Goal: Task Accomplishment & Management: Use online tool/utility

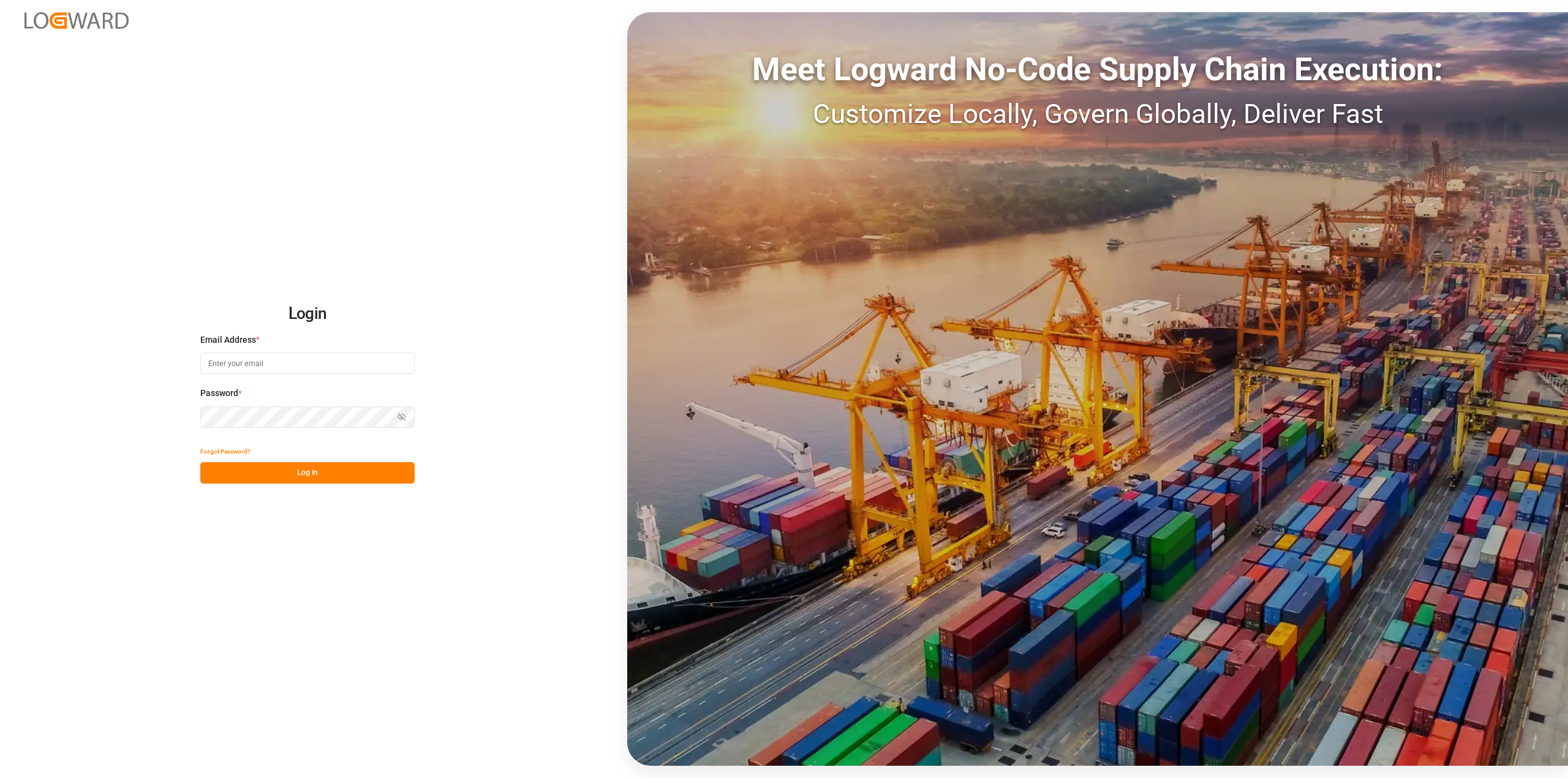
click at [242, 369] on input at bounding box center [307, 363] width 214 height 21
type input "[PERSON_NAME][EMAIL_ADDRESS][PERSON_NAME][DOMAIN_NAME]"
click at [262, 479] on button "Log In" at bounding box center [307, 473] width 214 height 21
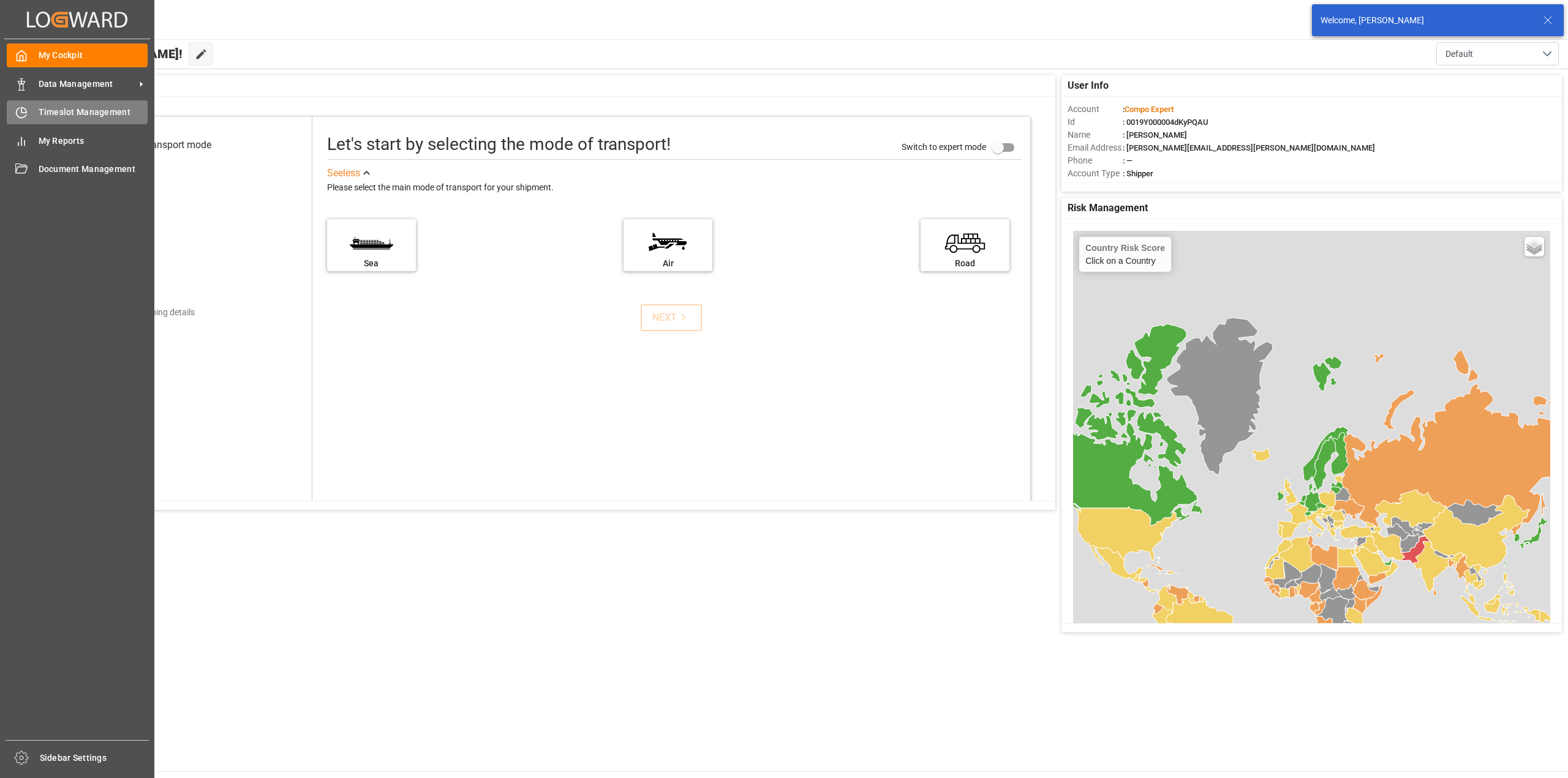
click at [26, 110] on icon at bounding box center [21, 112] width 13 height 13
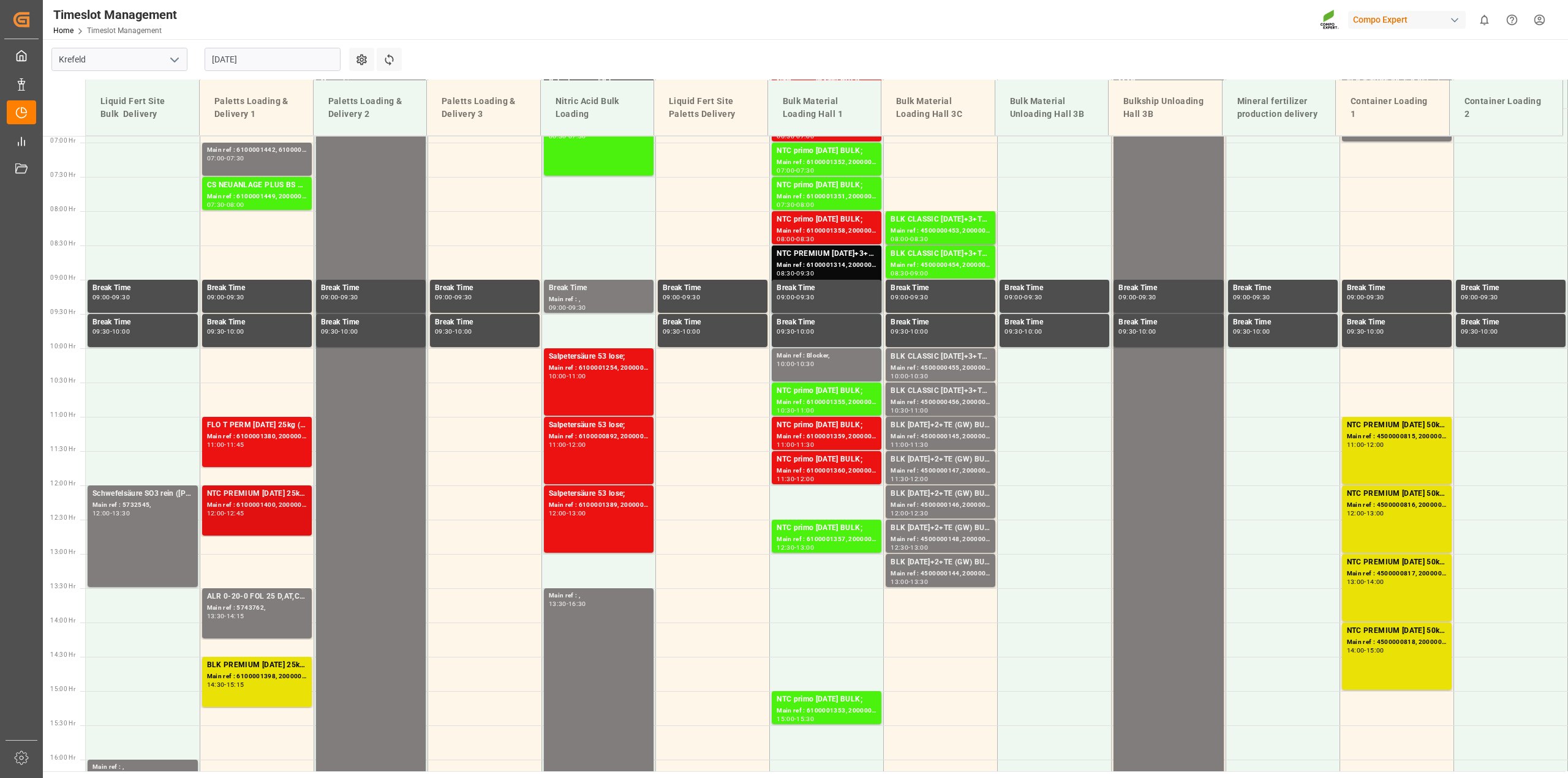
scroll to position [475, 0]
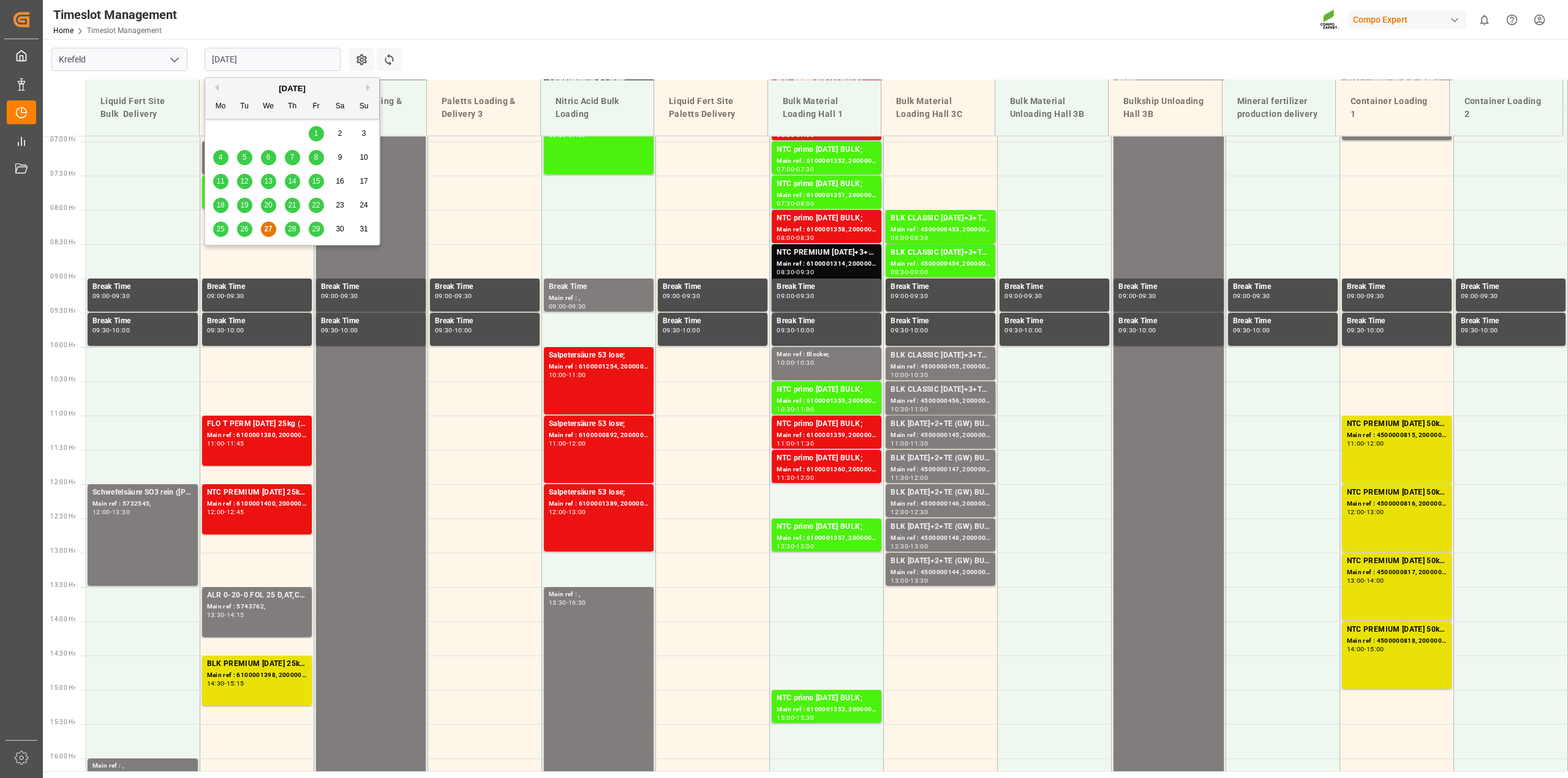
click at [240, 56] on input "[DATE]" at bounding box center [272, 59] width 136 height 23
click at [296, 233] on div "28" at bounding box center [293, 229] width 16 height 15
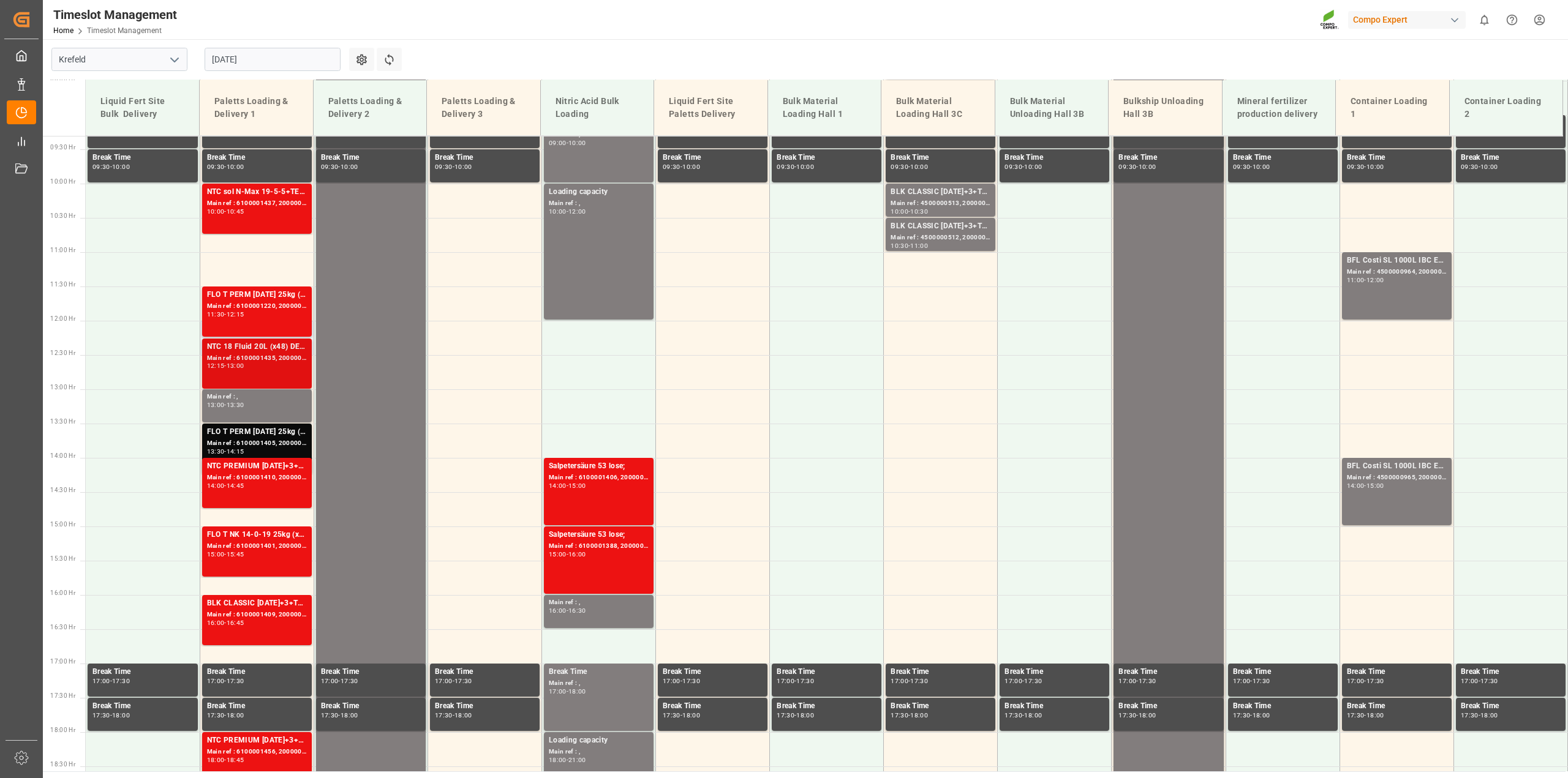
scroll to position [628, 0]
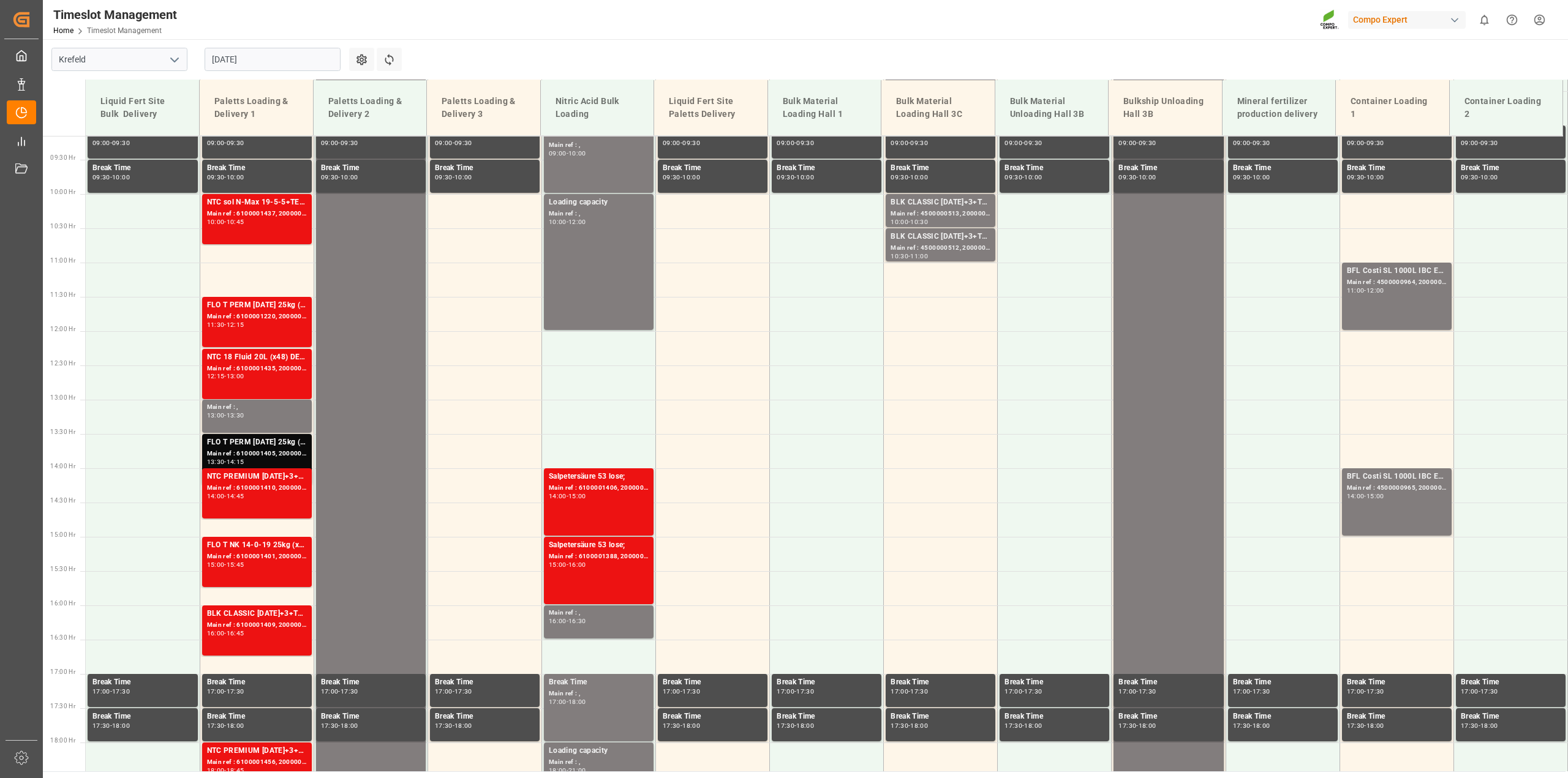
click at [254, 56] on input "[DATE]" at bounding box center [272, 59] width 136 height 23
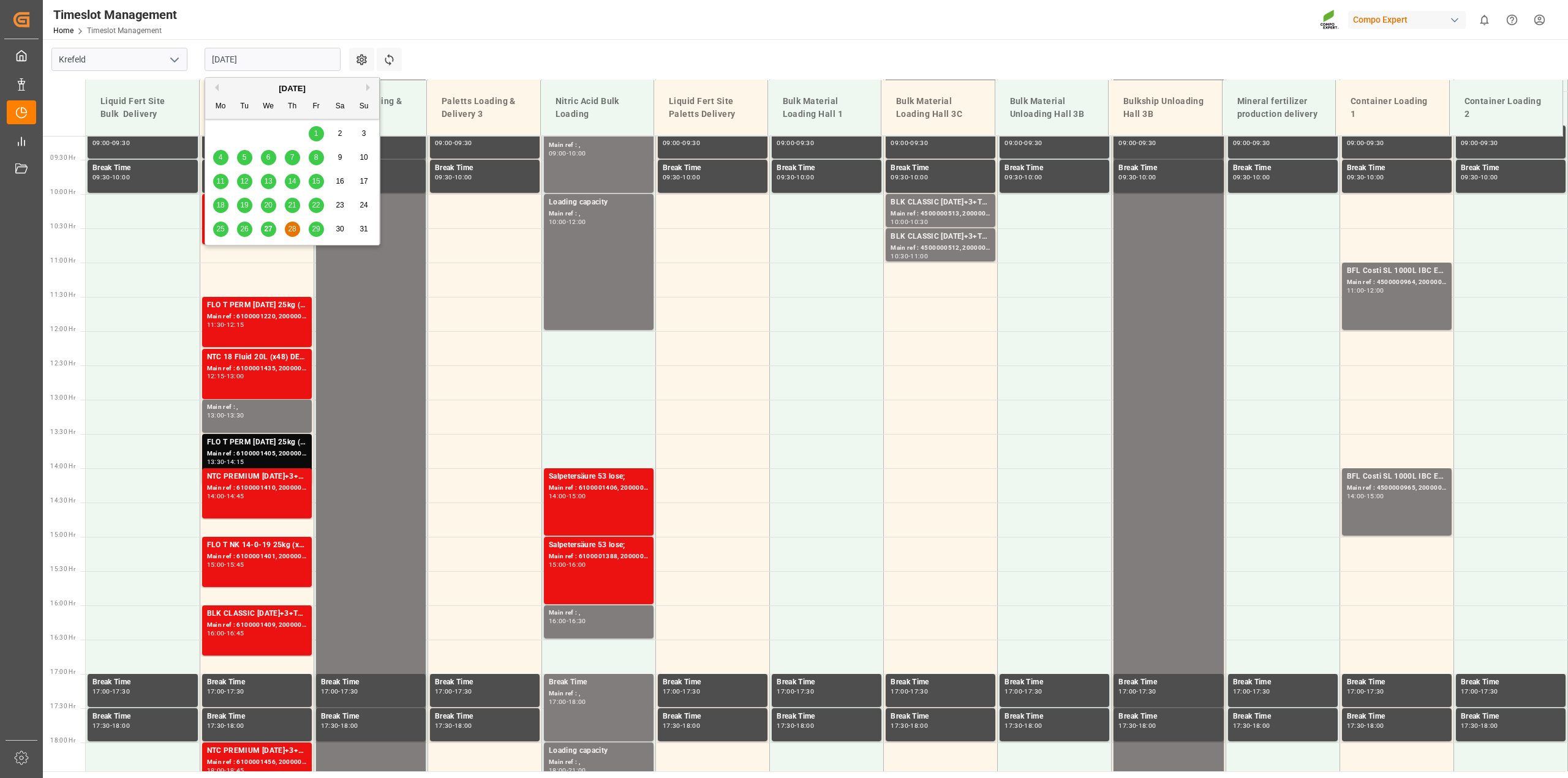
click at [267, 224] on div "27" at bounding box center [268, 229] width 16 height 15
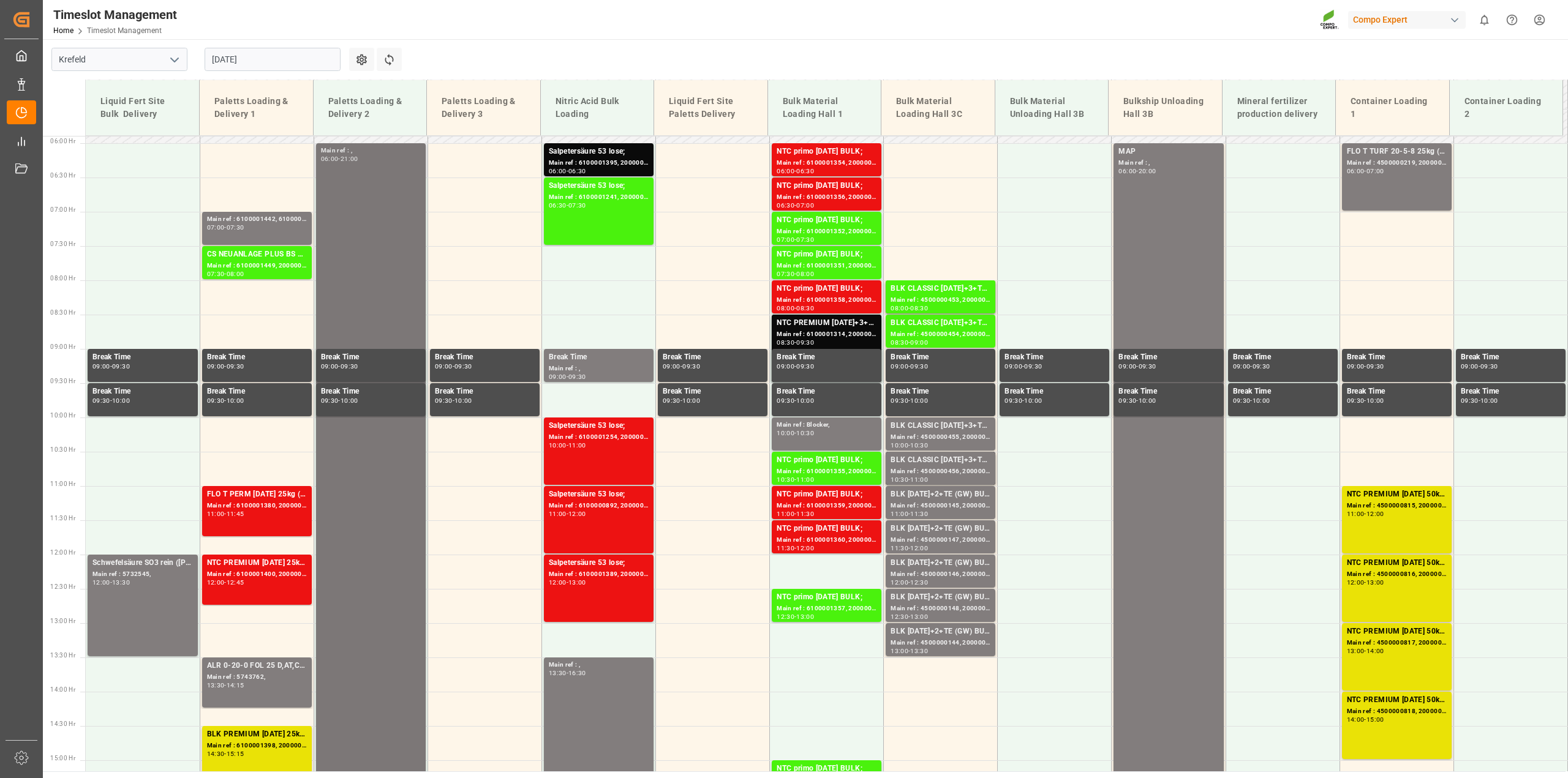
scroll to position [398, 0]
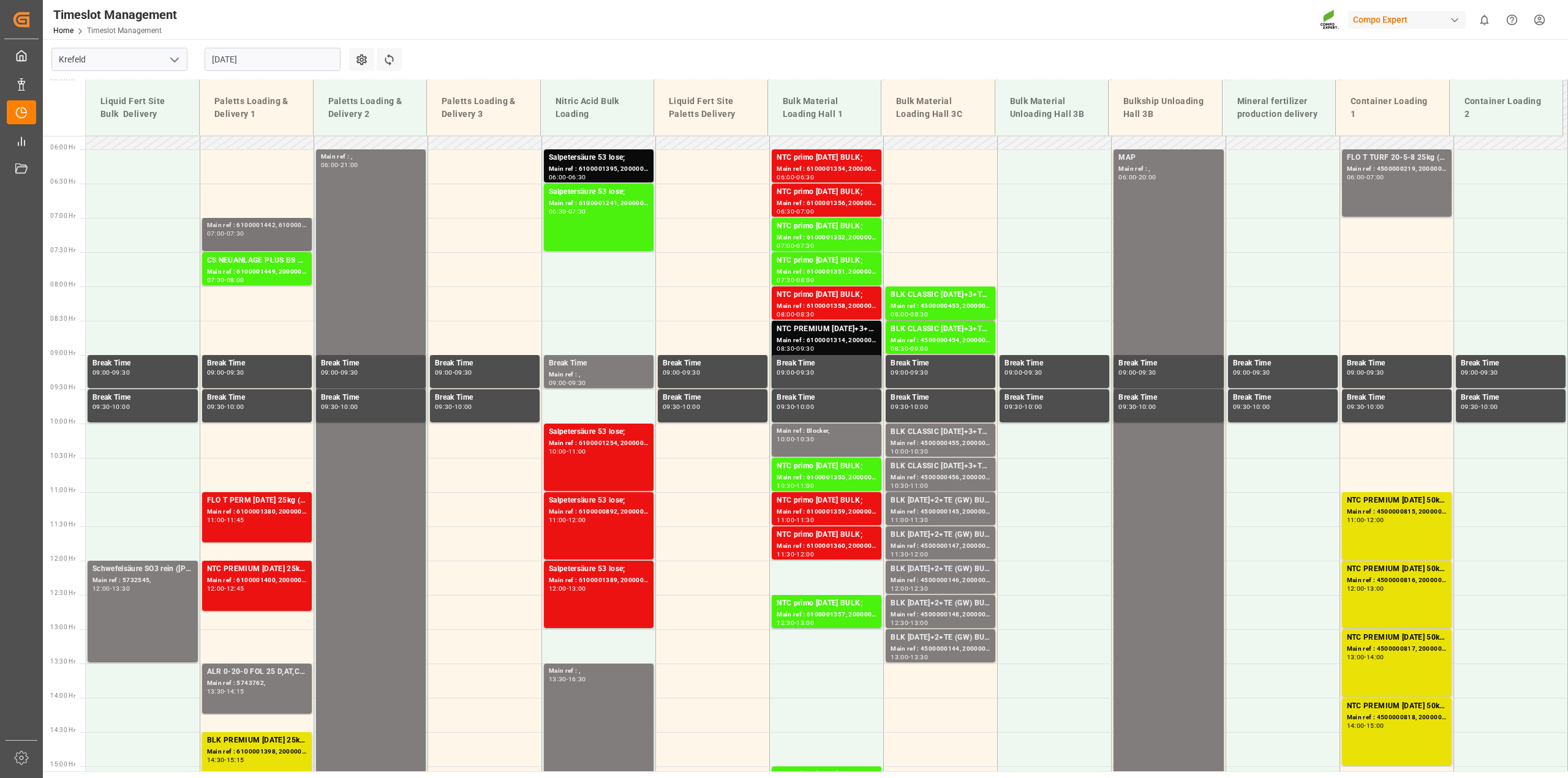
click at [264, 230] on div "Main ref : 6100001442, 6100001442" at bounding box center [257, 226] width 100 height 11
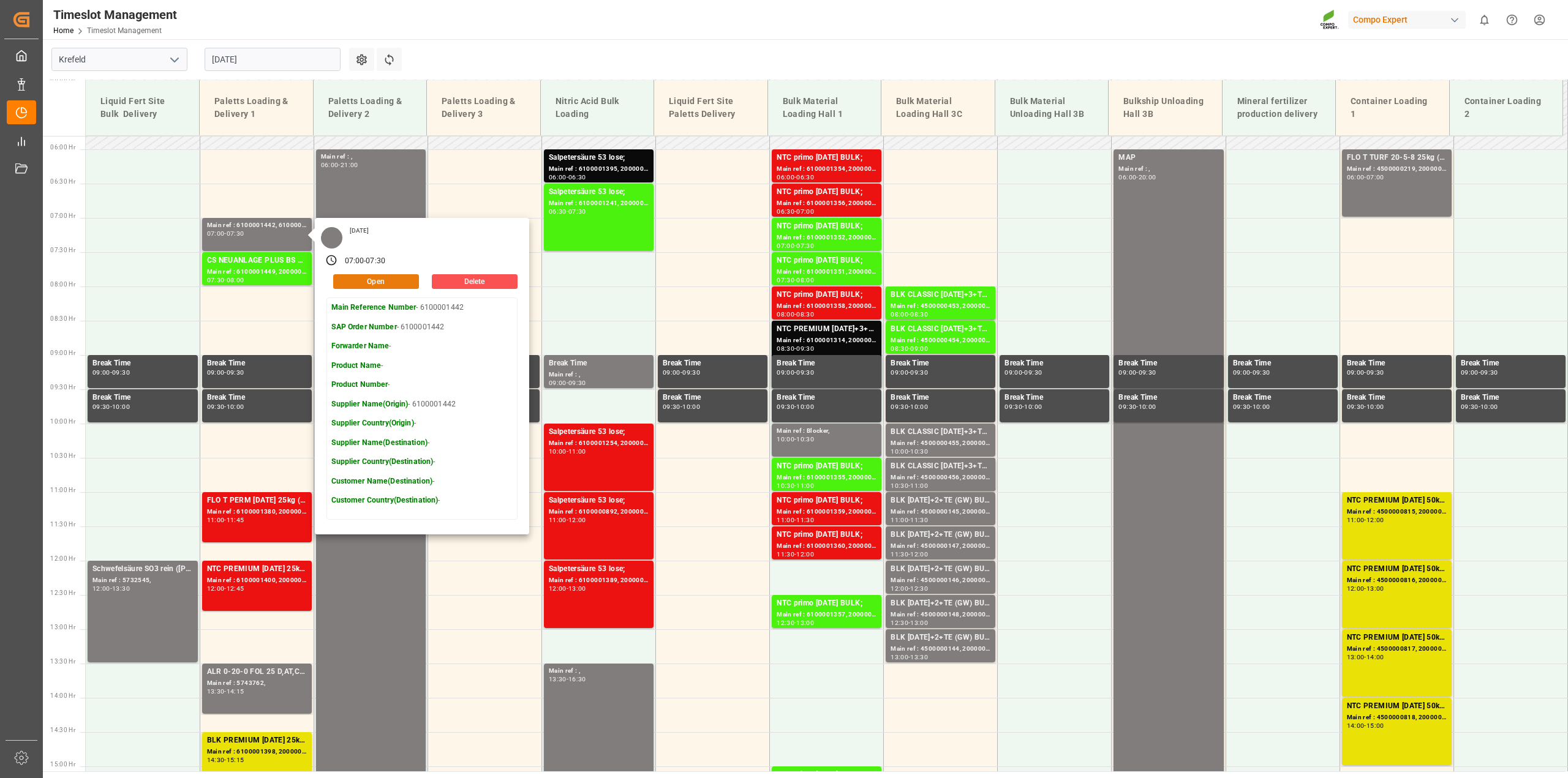
click at [384, 282] on button "Open" at bounding box center [376, 281] width 85 height 15
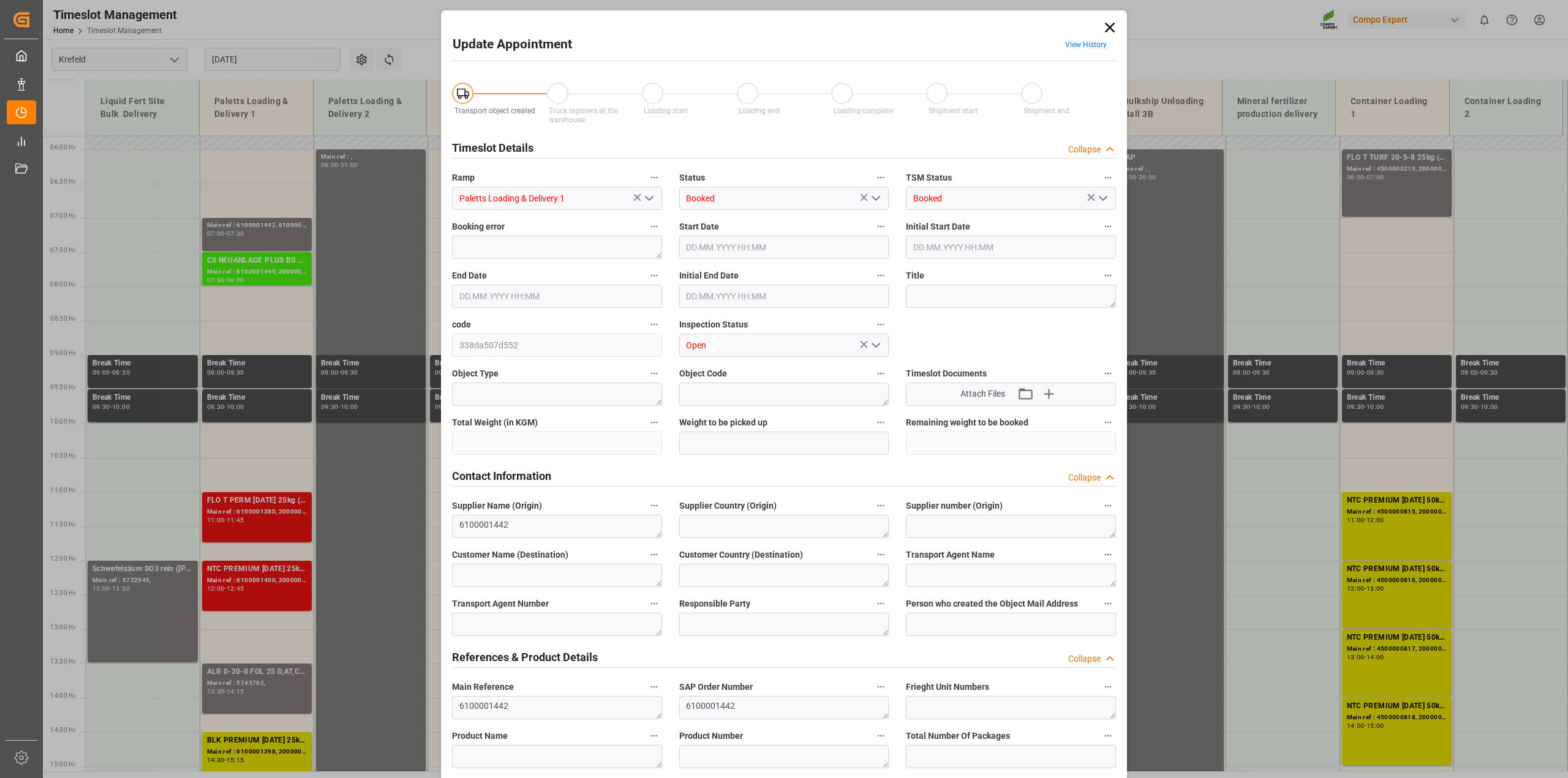
type input "[DATE] 07:00"
type input "[DATE] 07:30"
type input "[DATE] 11:59"
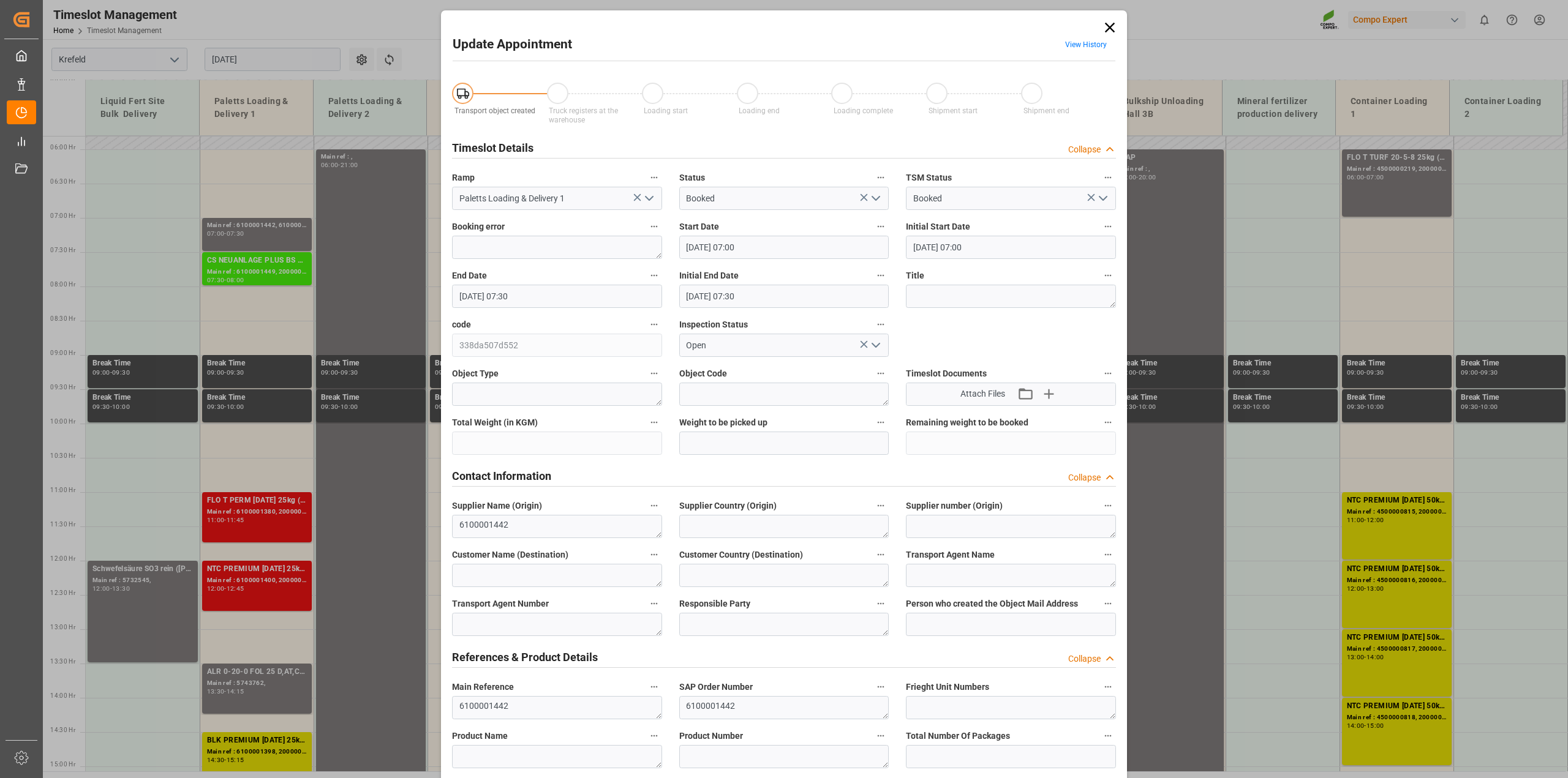
click at [877, 194] on icon "open menu" at bounding box center [875, 198] width 15 height 15
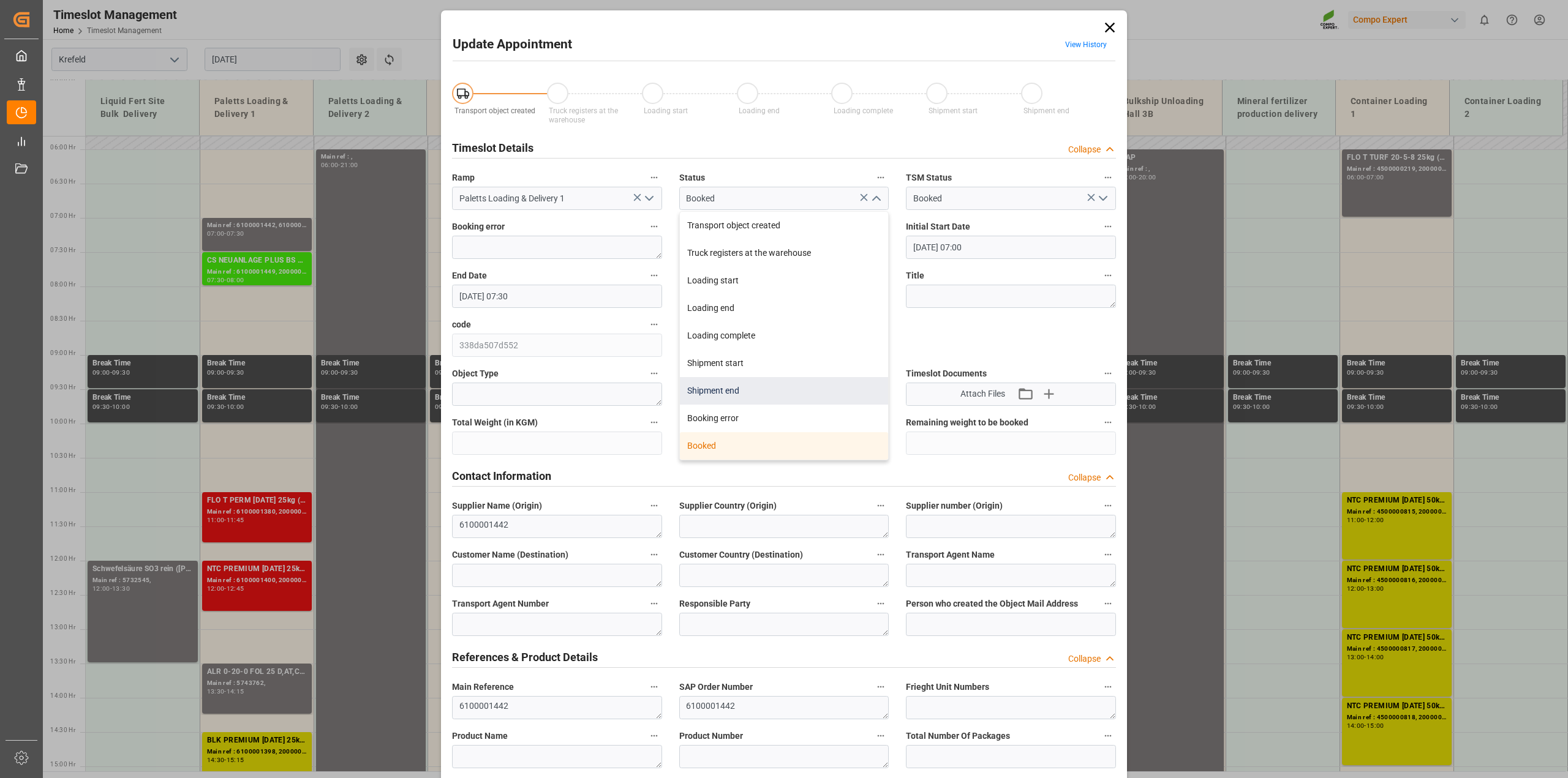
click at [742, 390] on div "Shipment end" at bounding box center [785, 390] width 209 height 27
type input "Shipment end"
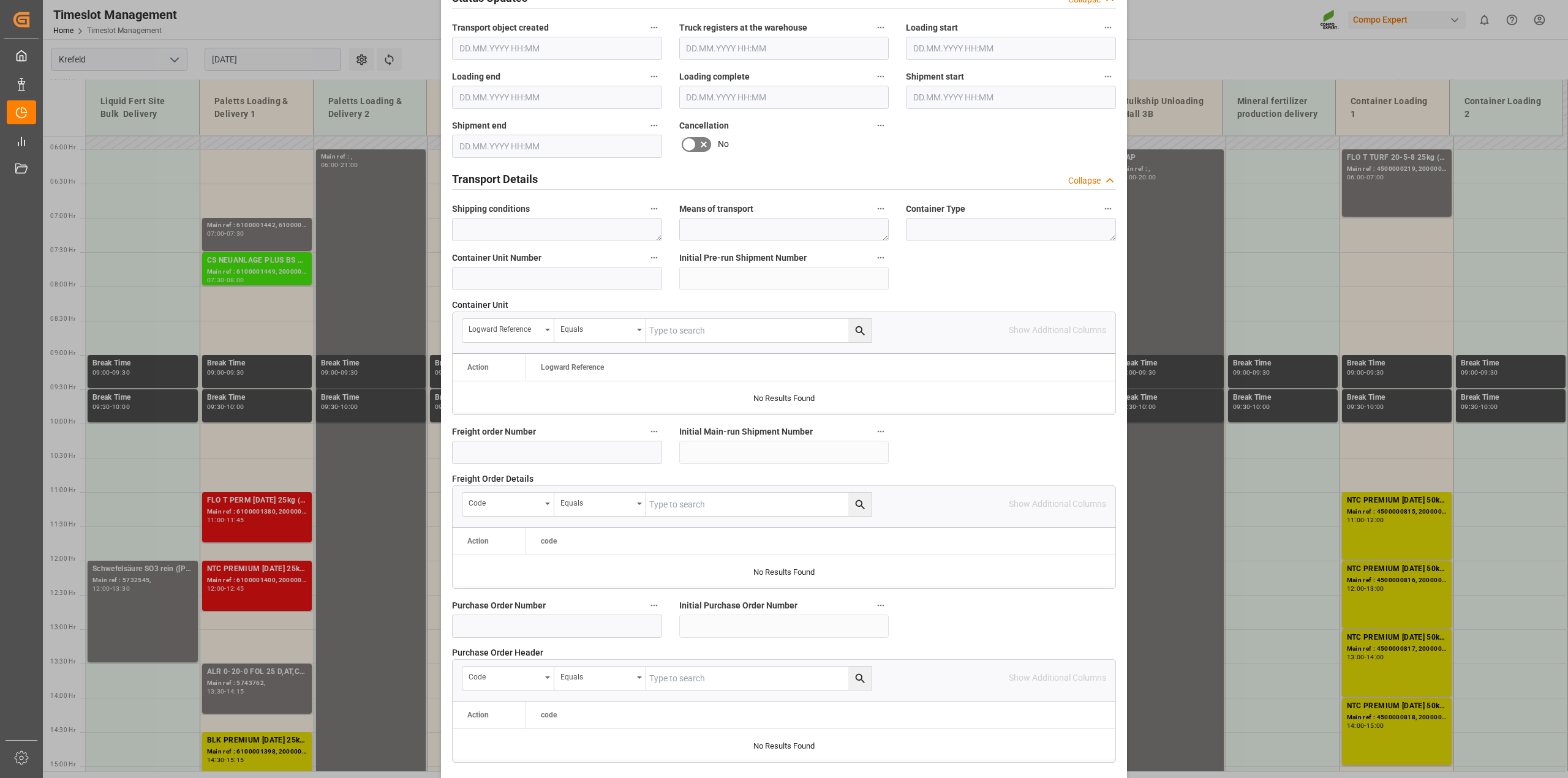
scroll to position [923, 0]
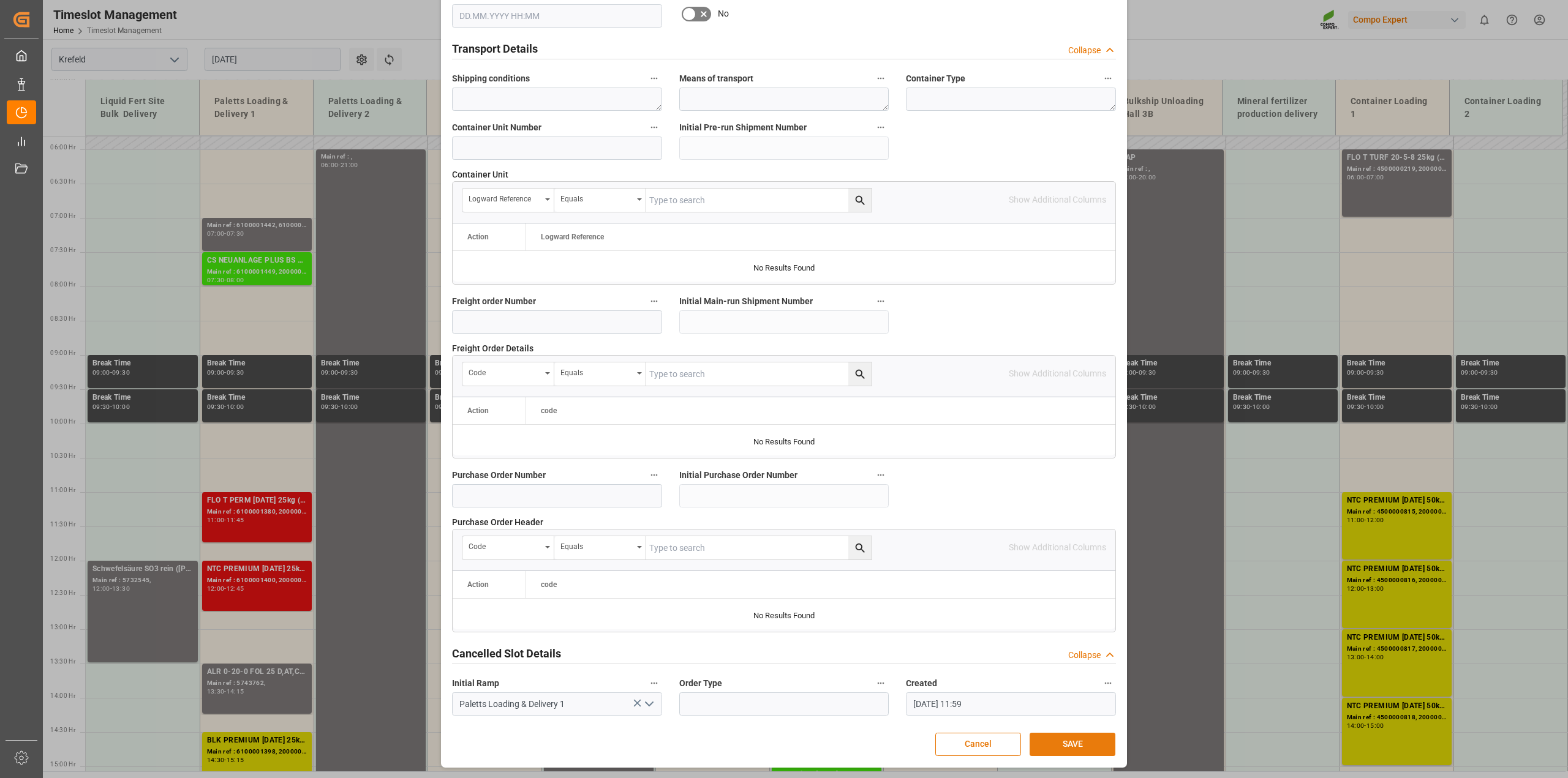
click at [1085, 740] on button "SAVE" at bounding box center [1073, 745] width 85 height 23
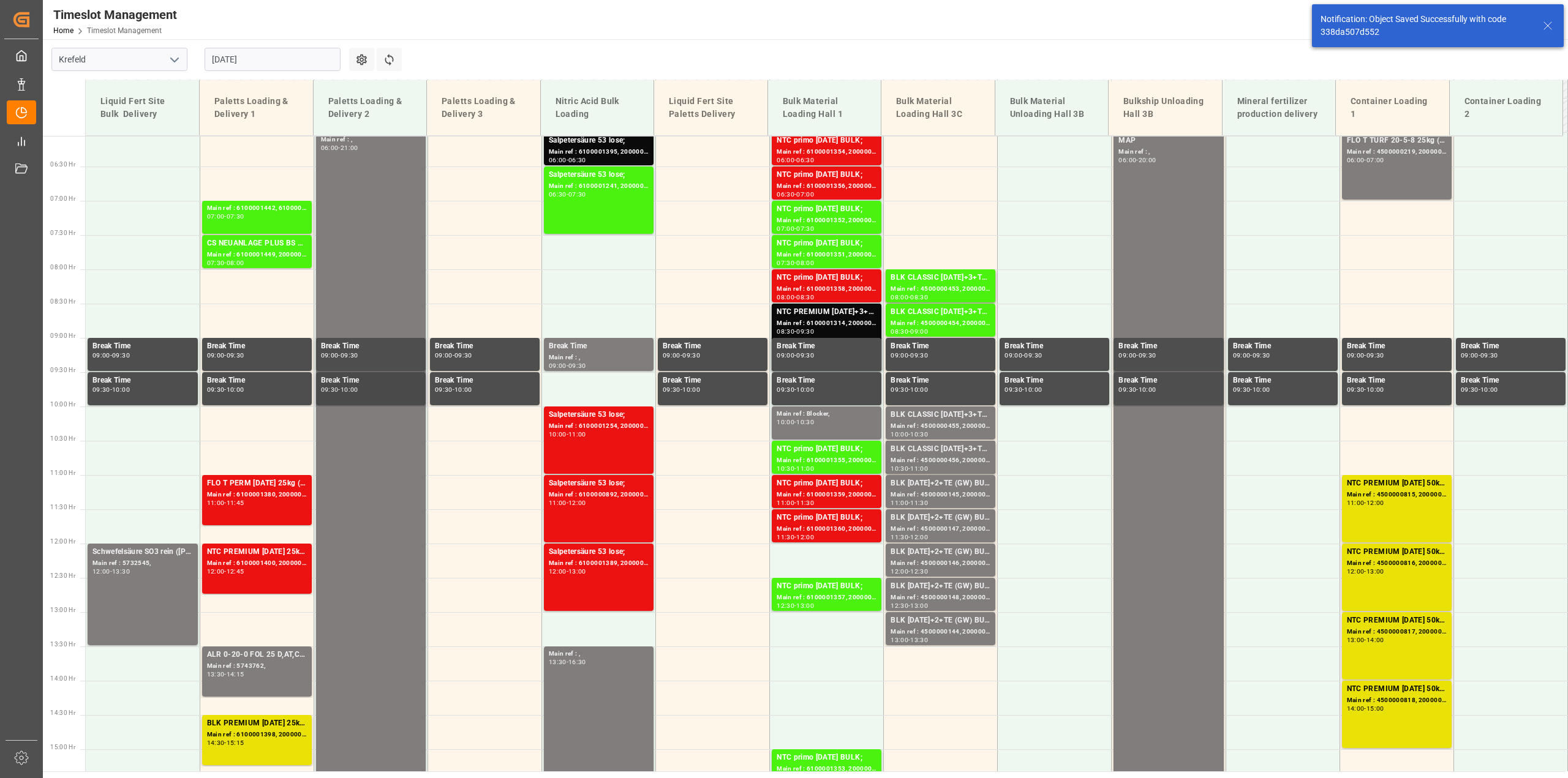
scroll to position [417, 0]
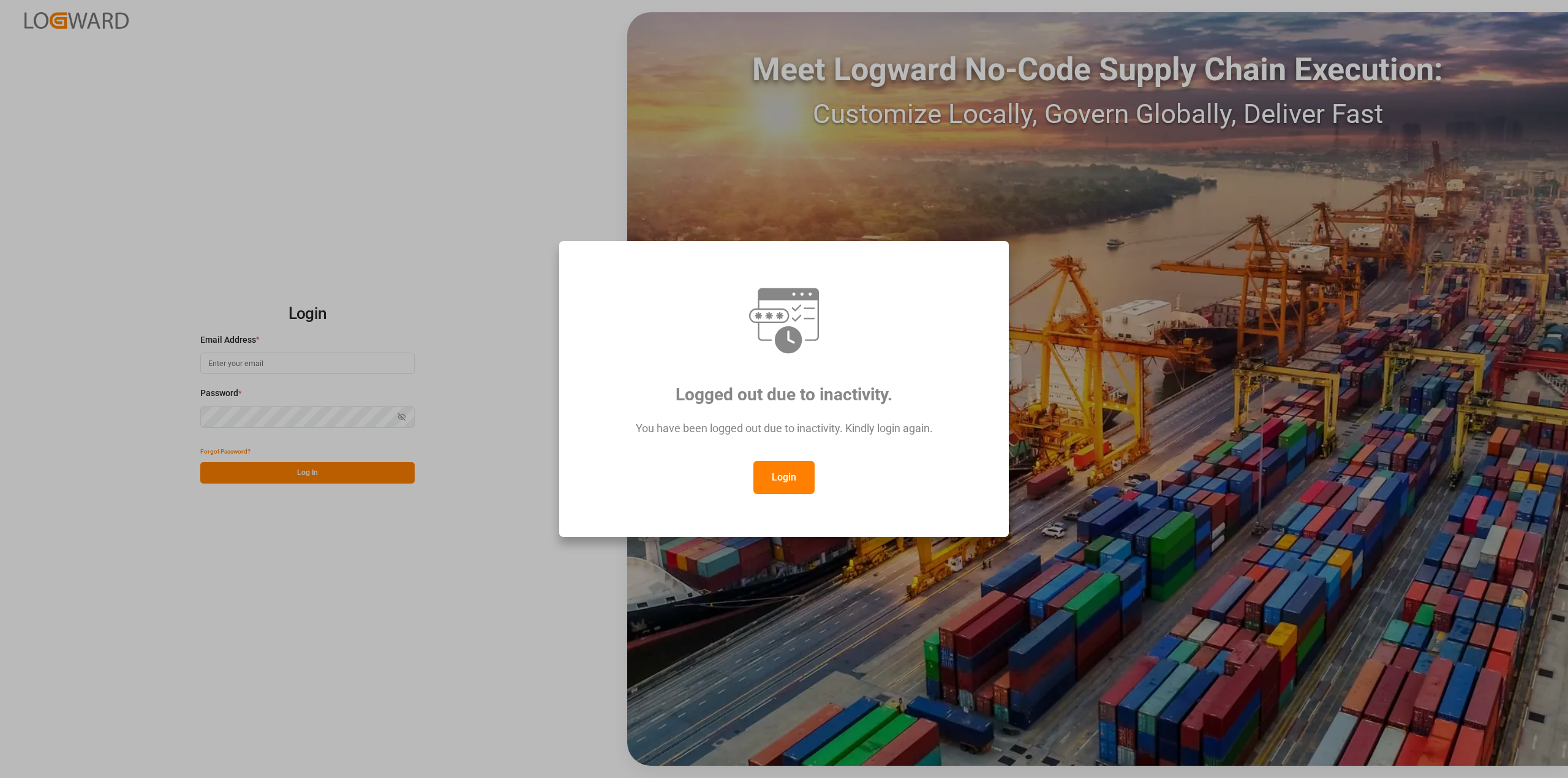
click at [794, 477] on button "Login" at bounding box center [784, 478] width 61 height 33
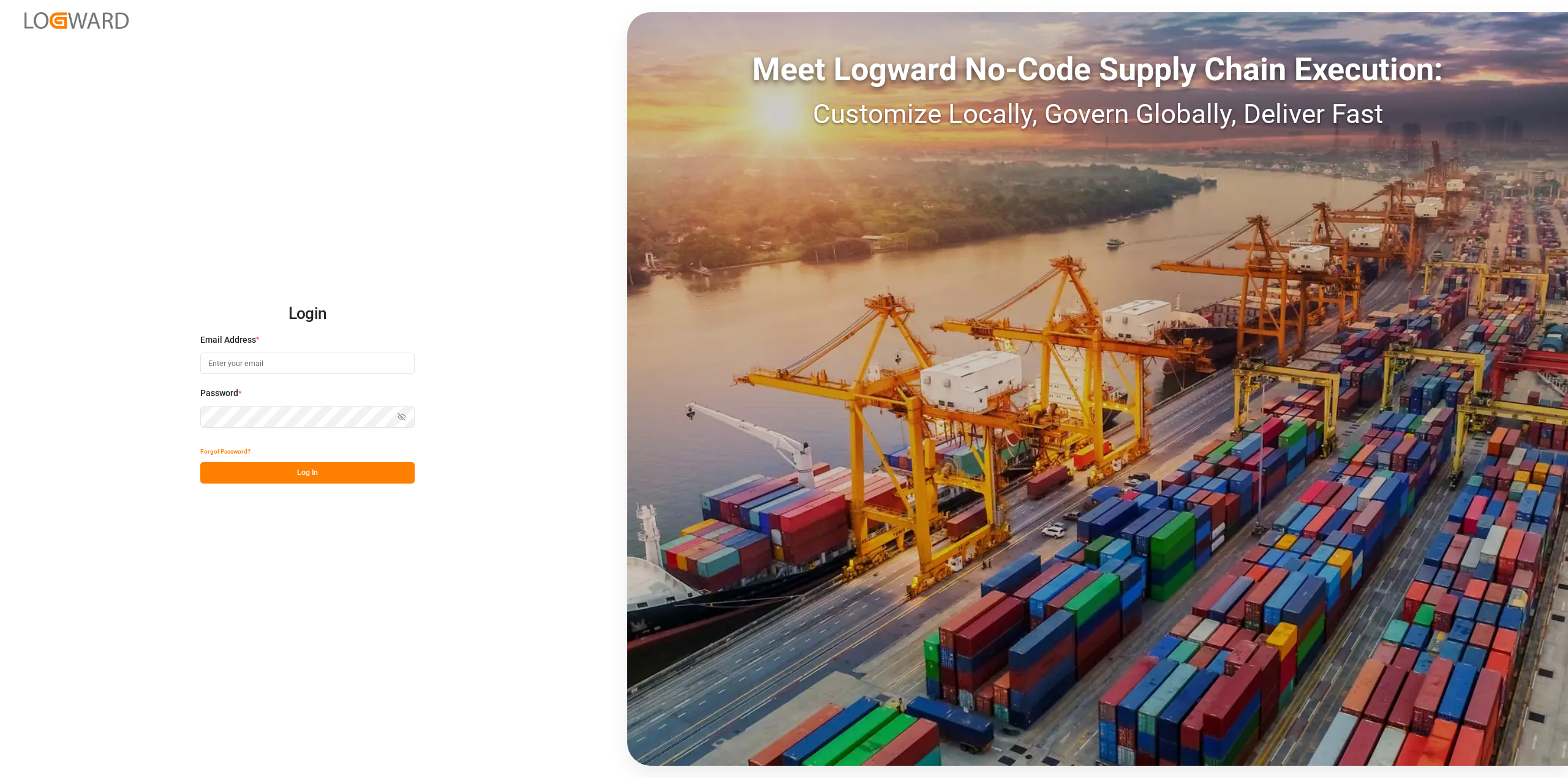
click at [295, 363] on input at bounding box center [307, 363] width 214 height 21
type input "[PERSON_NAME][EMAIL_ADDRESS][PERSON_NAME][DOMAIN_NAME]"
click at [324, 479] on button "Log In" at bounding box center [307, 473] width 214 height 21
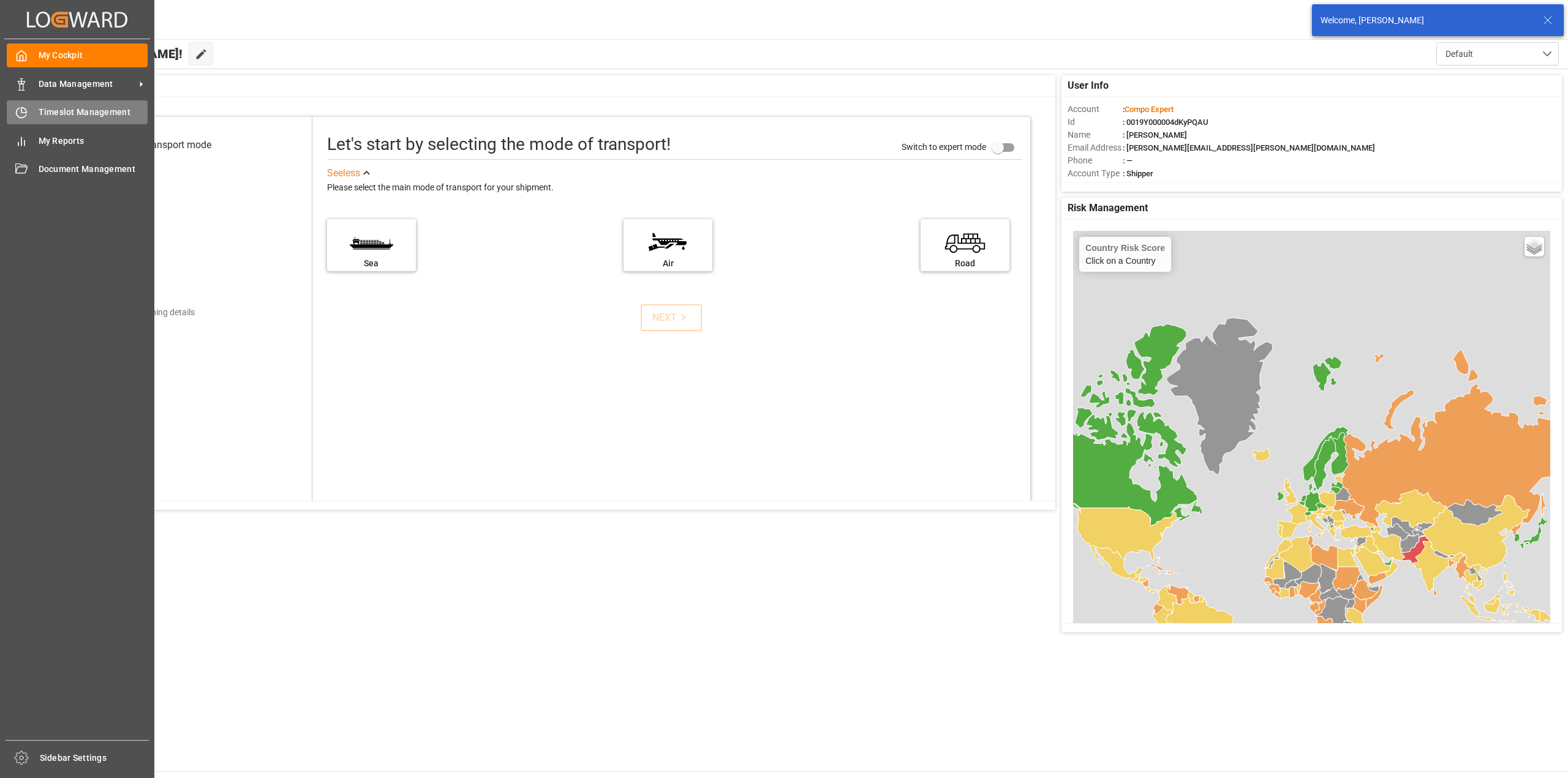
click at [25, 116] on icon at bounding box center [21, 113] width 10 height 10
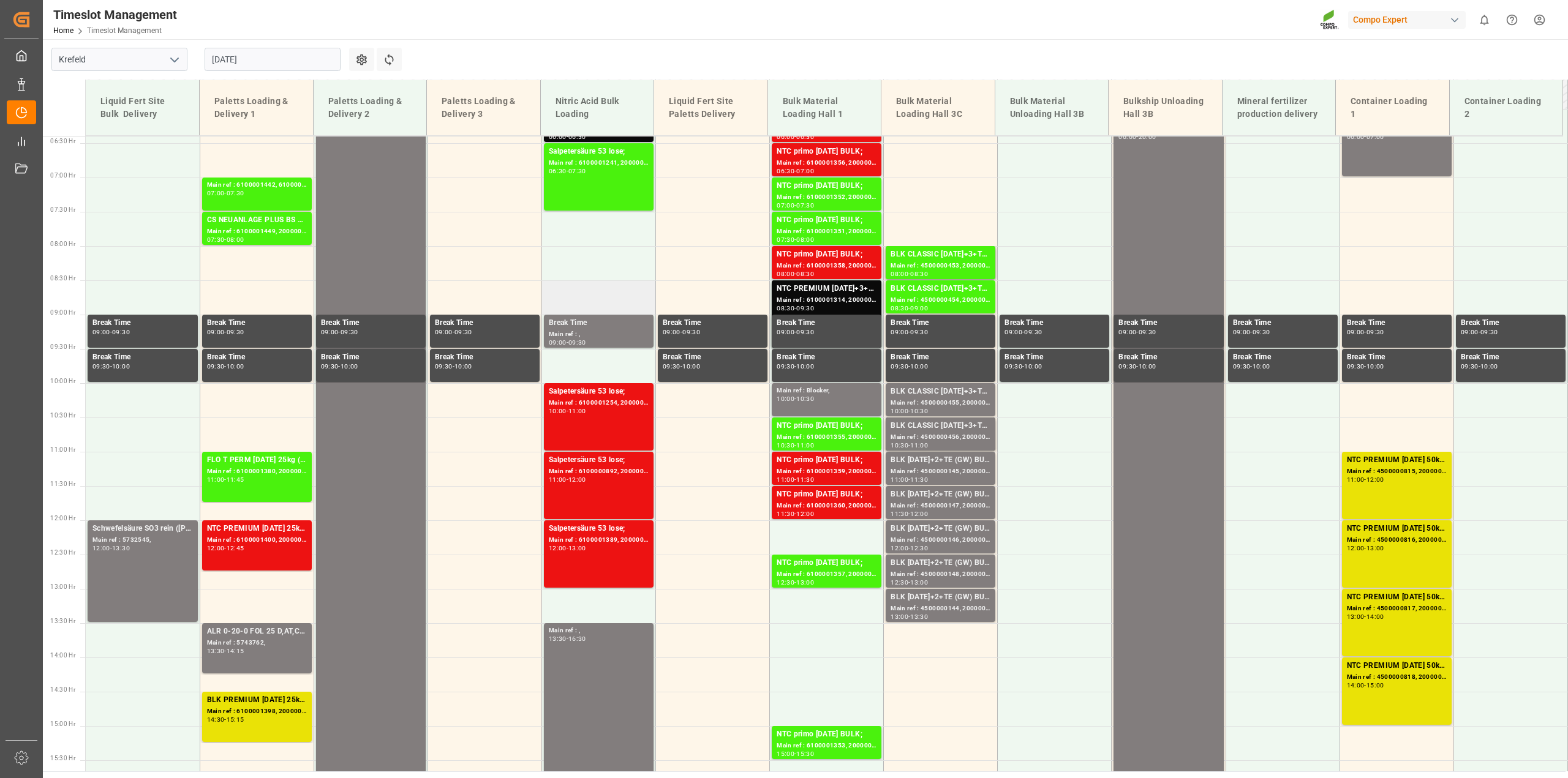
scroll to position [322, 0]
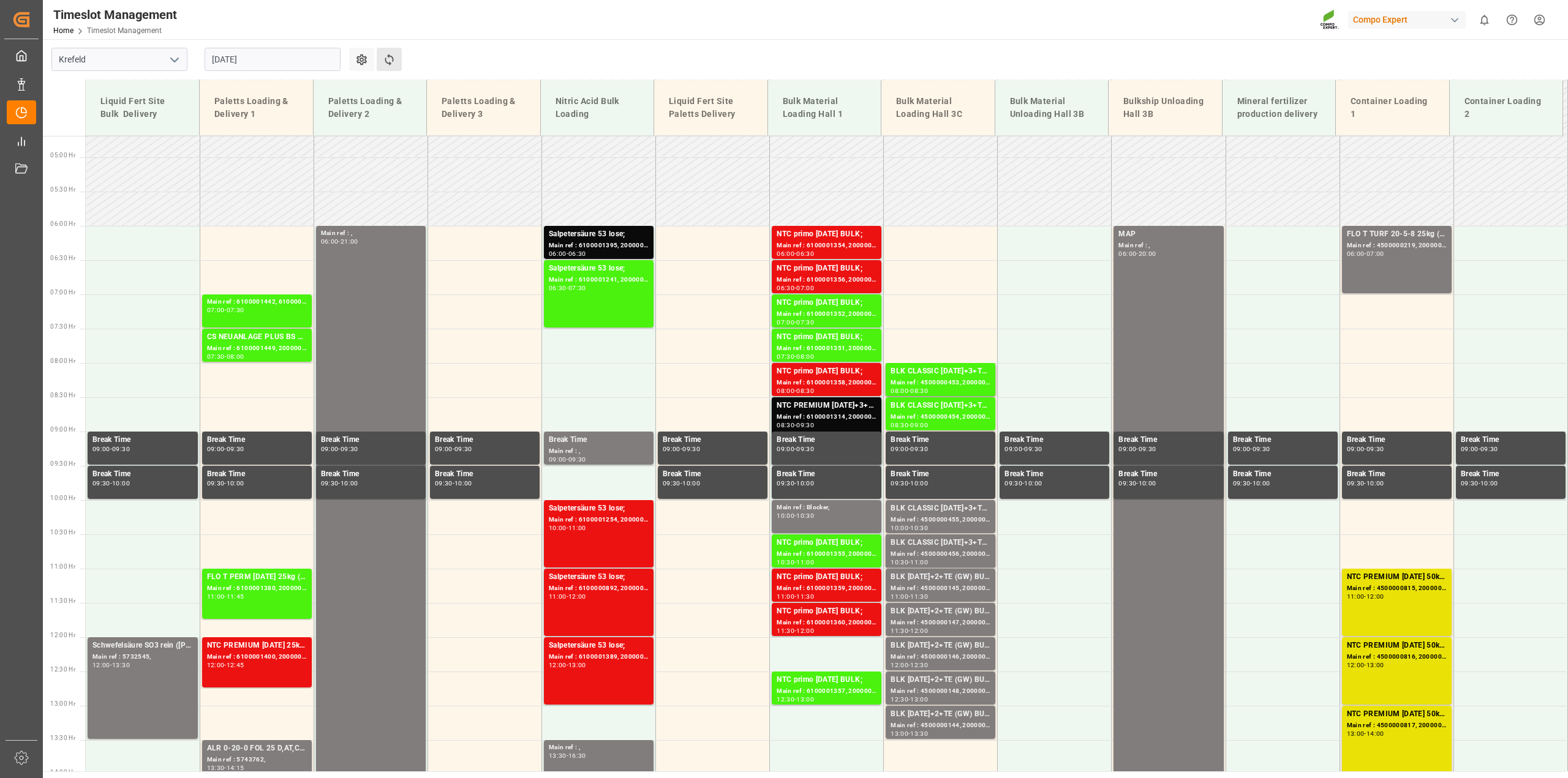
click at [396, 56] on button "Refresh Time Slots" at bounding box center [390, 59] width 25 height 23
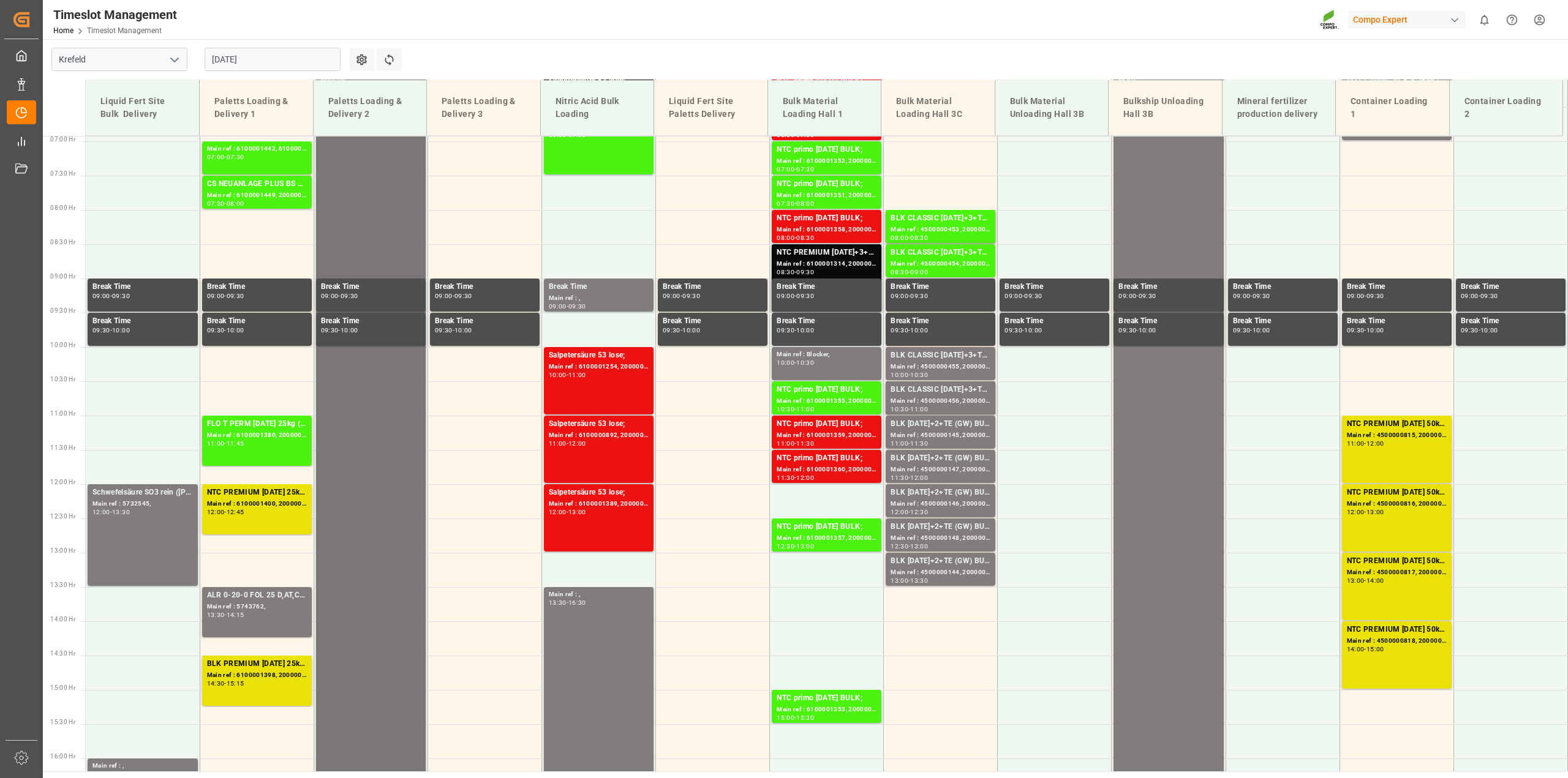
scroll to position [551, 0]
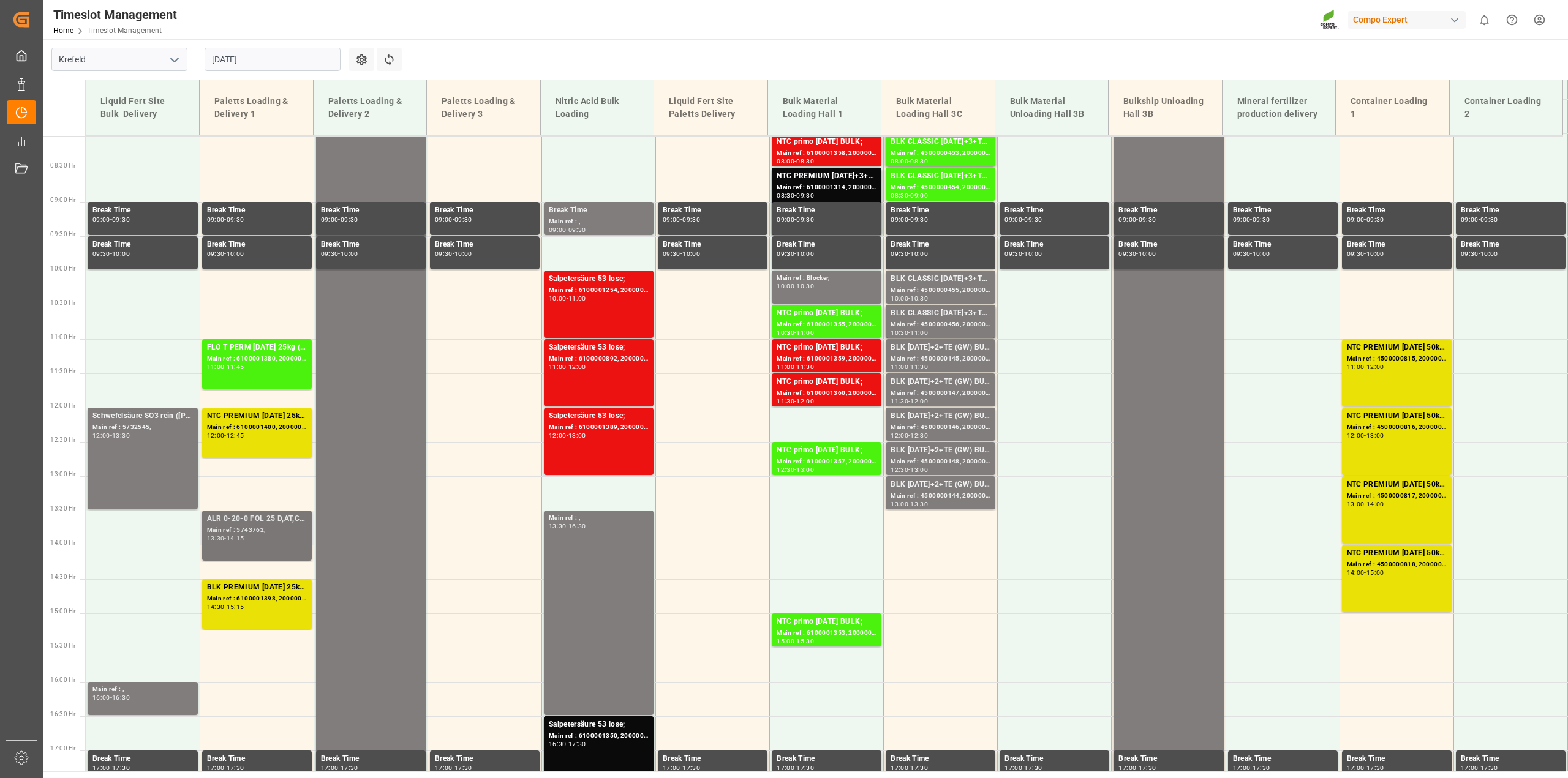
click at [244, 536] on div "14:15" at bounding box center [235, 539] width 17 height 6
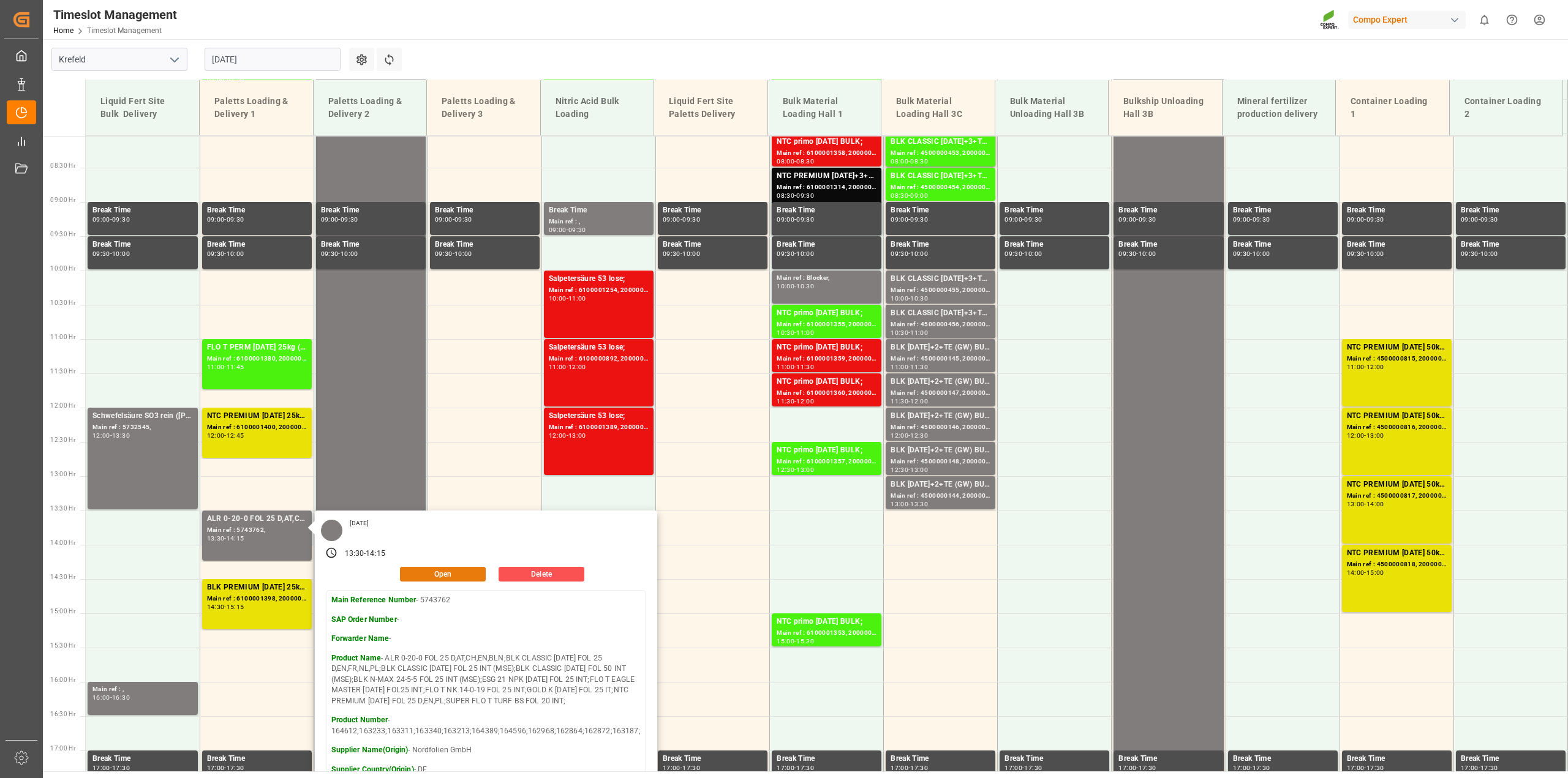
click at [423, 572] on button "Open" at bounding box center [443, 574] width 85 height 15
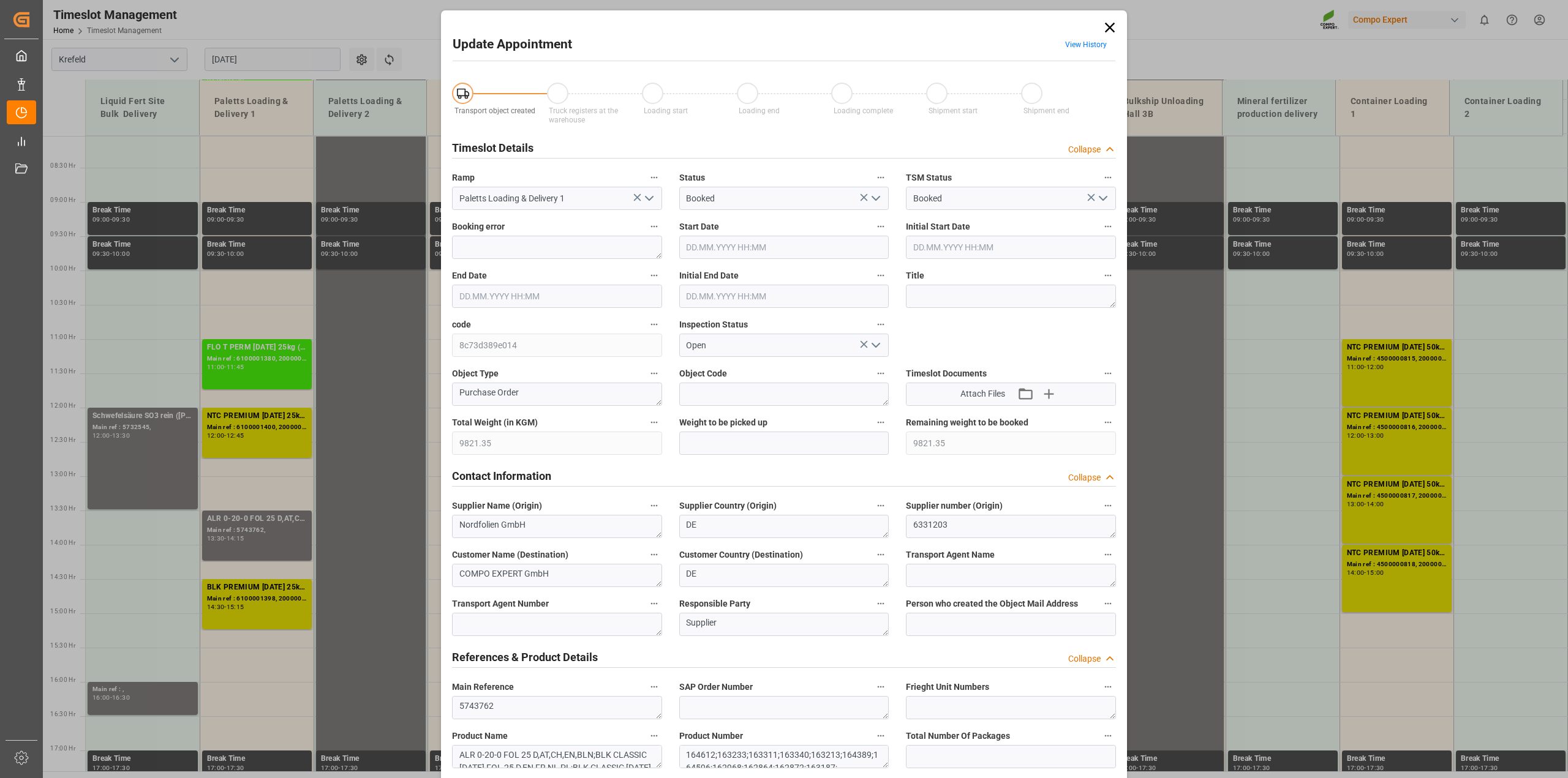
type input "9821.35"
type input "27.08.2025 13:30"
type input "27.08.2025 14:15"
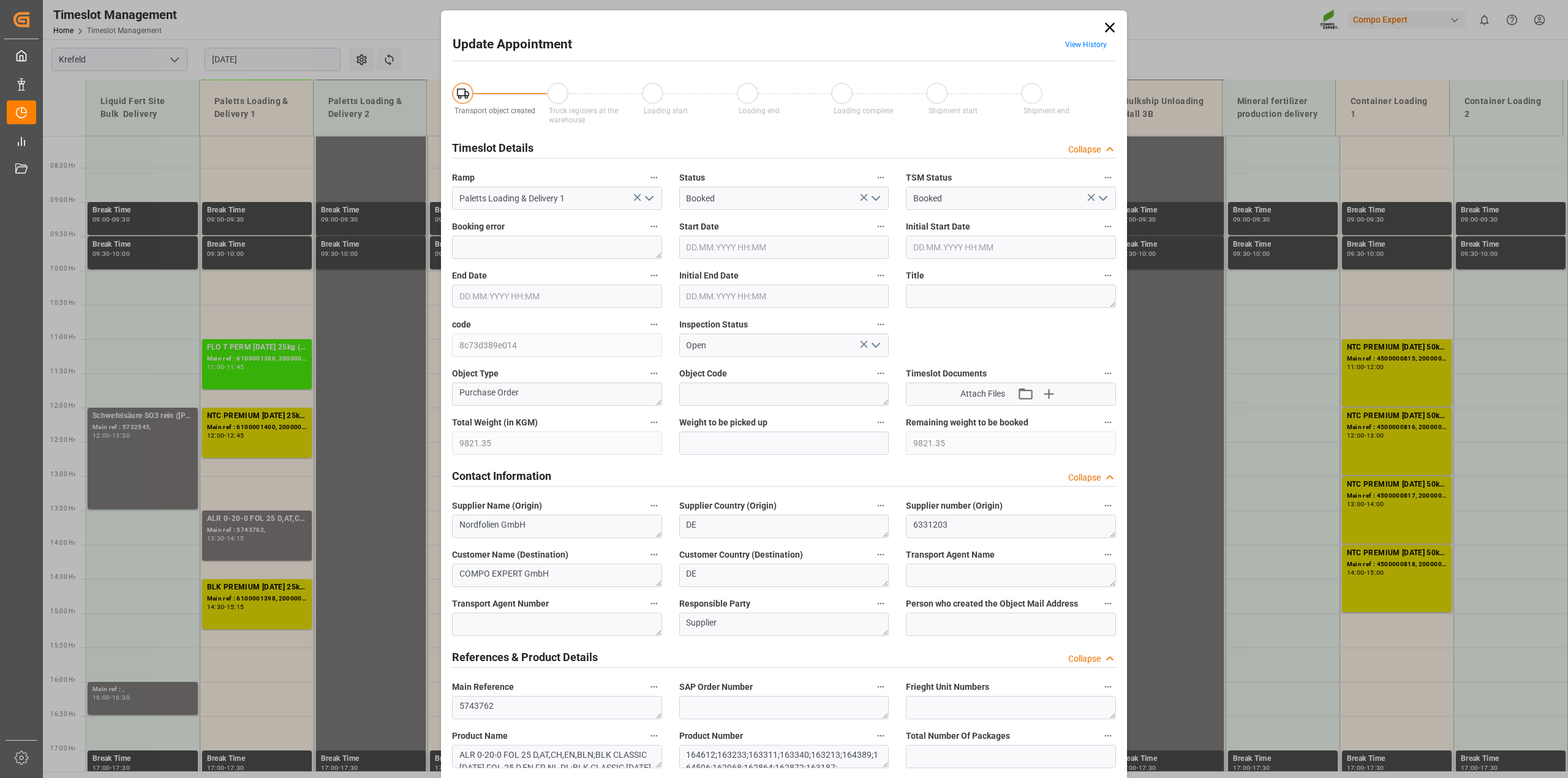
type input "27.08.2025 14:00"
type input "26.08.2025 06:29"
drag, startPoint x: 877, startPoint y: 196, endPoint x: 868, endPoint y: 201, distance: 10.3
click at [877, 195] on icon "open menu" at bounding box center [875, 198] width 15 height 15
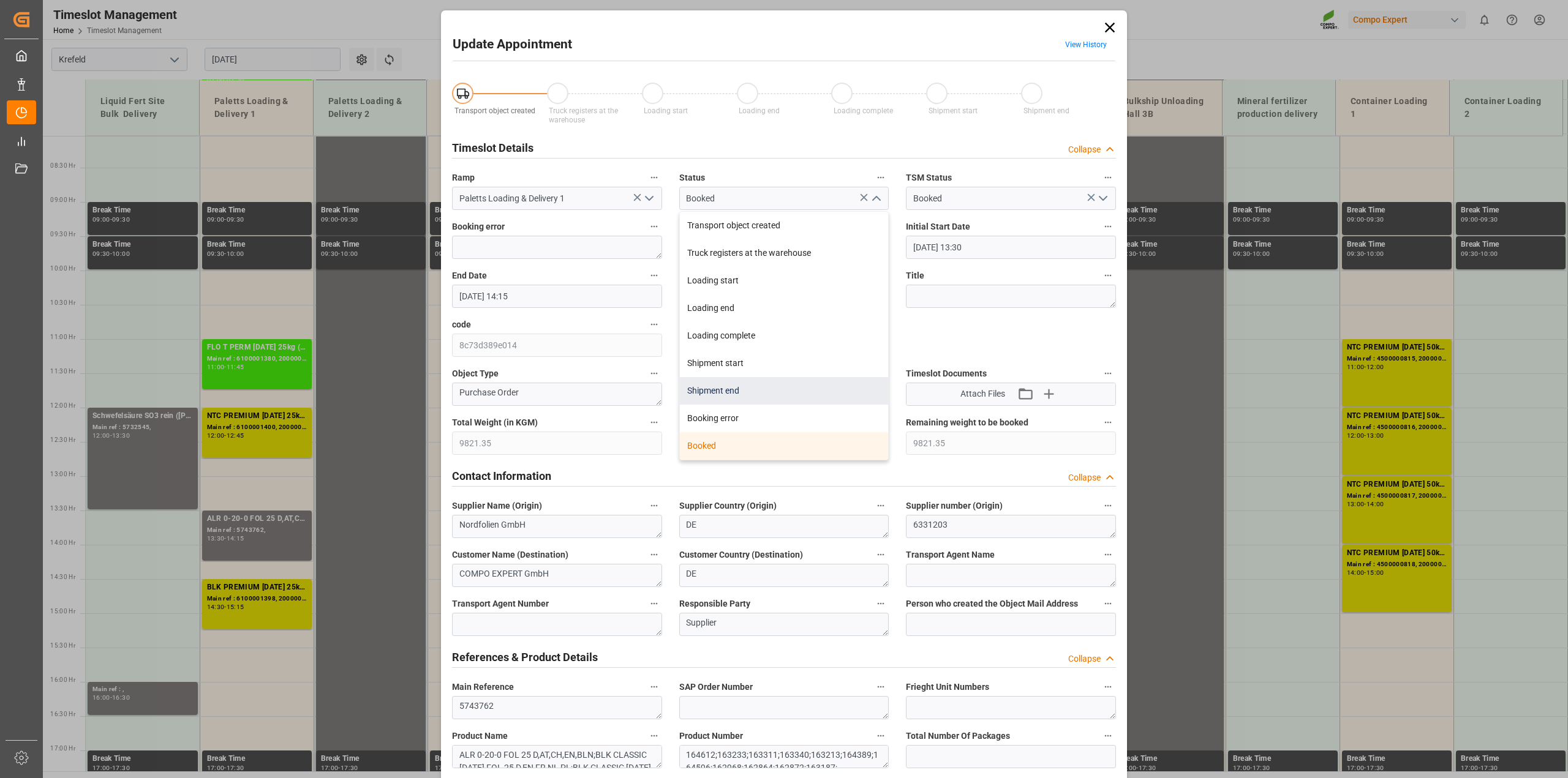
click at [743, 397] on div "Shipment end" at bounding box center [785, 390] width 209 height 27
type input "Shipment end"
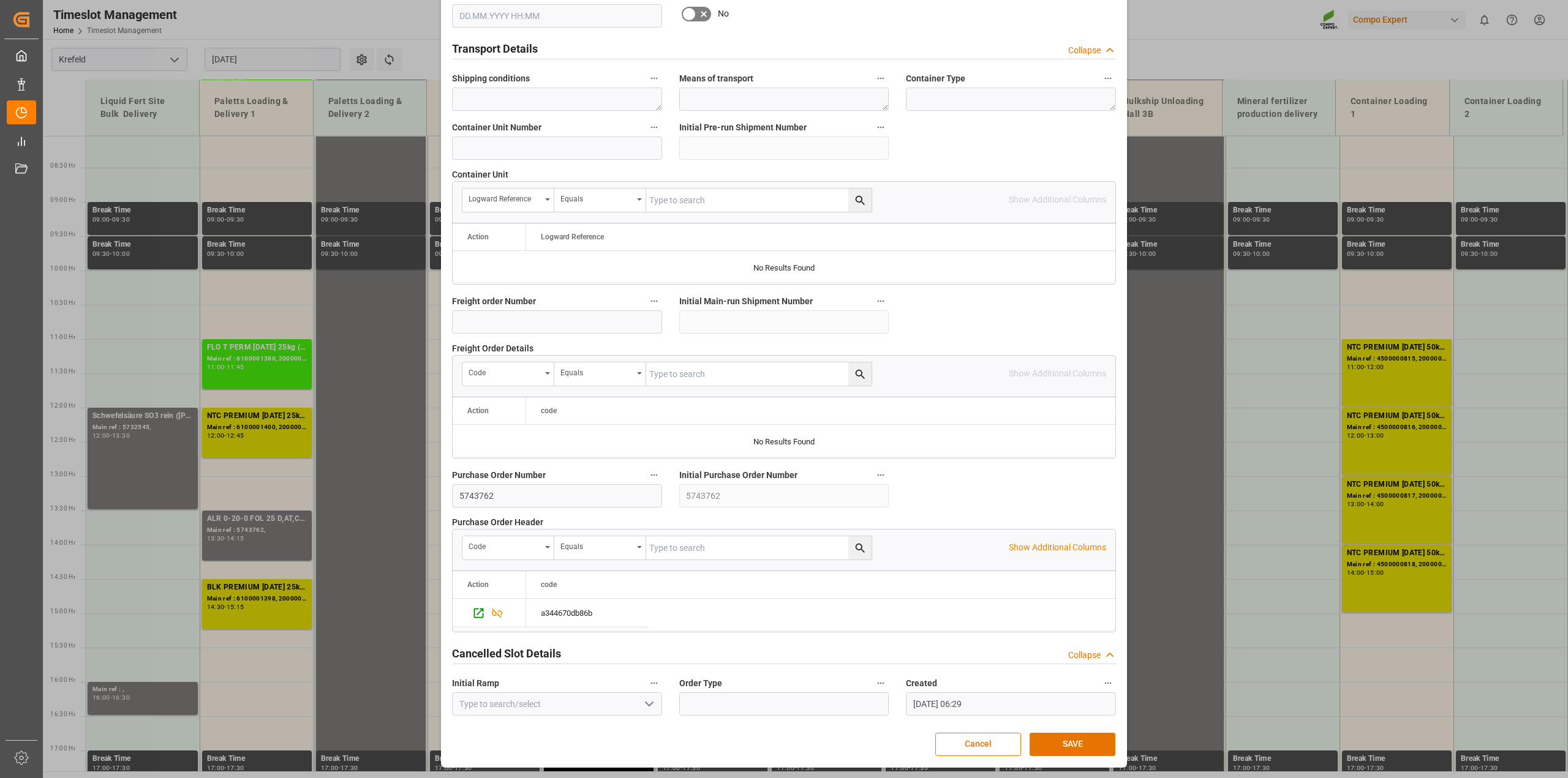
scroll to position [923, 0]
click at [1080, 745] on button "SAVE" at bounding box center [1073, 745] width 85 height 23
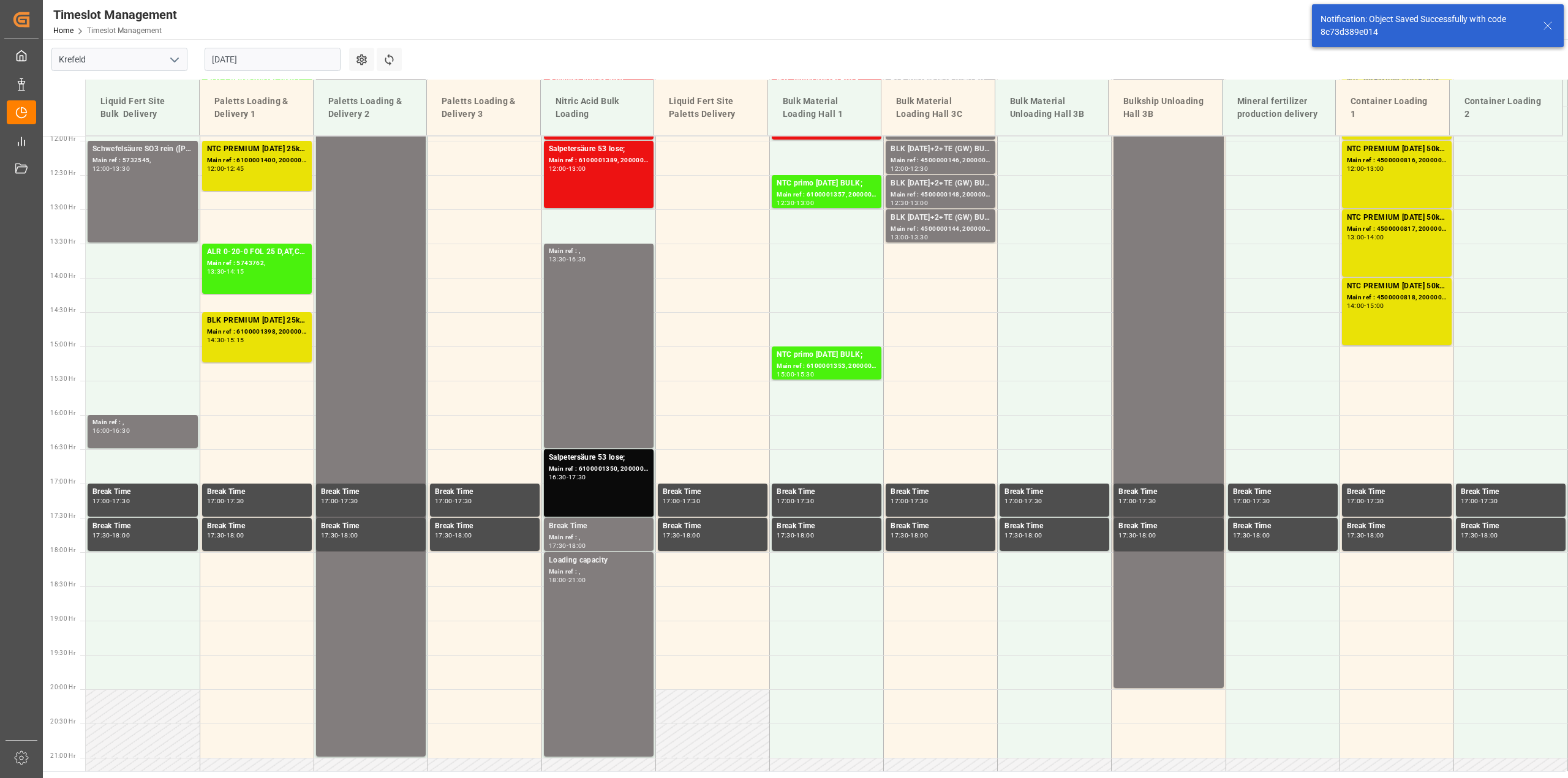
scroll to position [828, 0]
